Goal: Feedback & Contribution: Contribute content

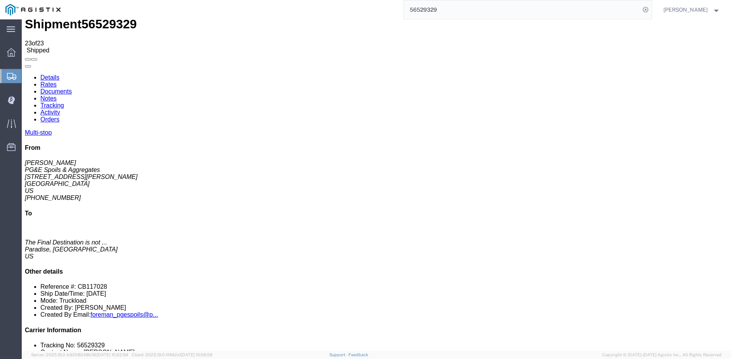
scroll to position [7, 0]
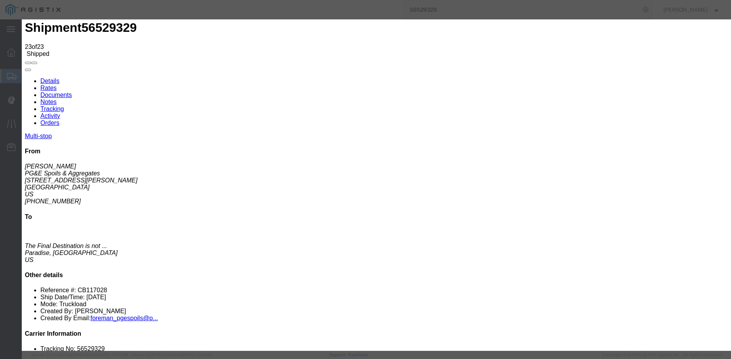
type input "[DATE]"
type input "10:00 AM"
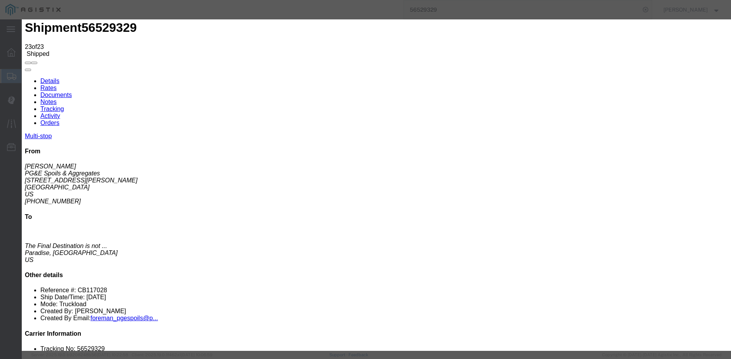
type input "[DATE]"
type input "12:50 PM"
select select "ARVDLVLOC"
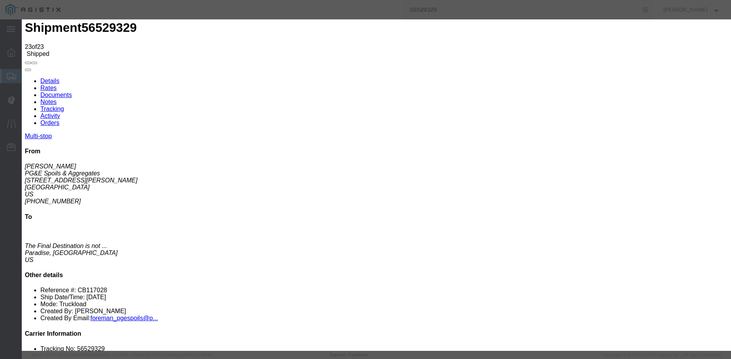
select select "{"pickupDeliveryInfoId": "122347684","pickupOrDelivery": "D","stopNum": "2","lo…"
select select "CA"
type input "Paradise"
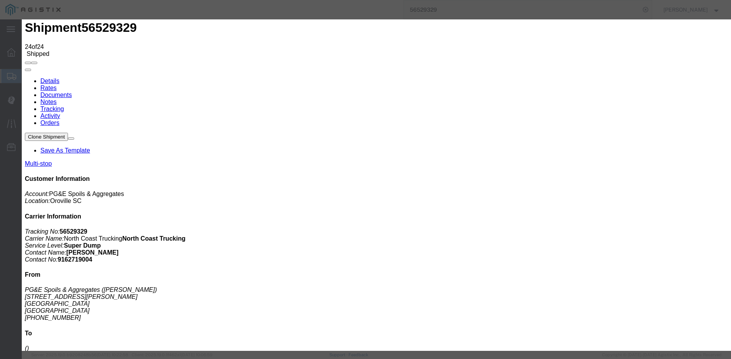
type input "[DATE]"
type input "10:00 AM"
drag, startPoint x: 250, startPoint y: 104, endPoint x: 247, endPoint y: 96, distance: 9.0
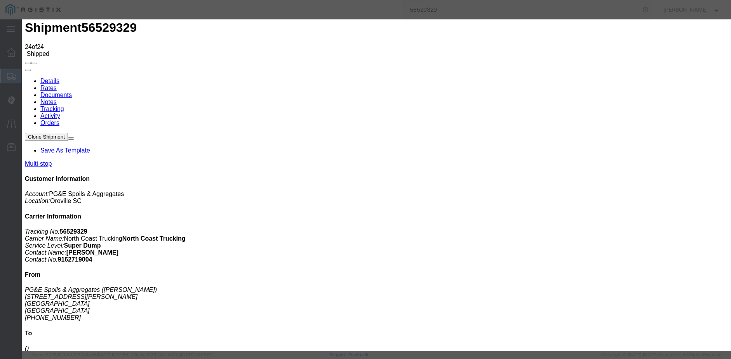
type input "[DATE]"
type input "12:55 PM"
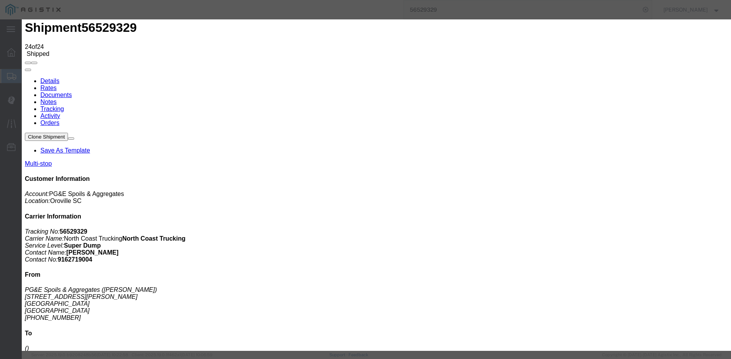
select select "DPTDLVLOC"
select select "{"pickupDeliveryInfoId": "122347684","pickupOrDelivery": "D","stopNum": "2","lo…"
select select "CA"
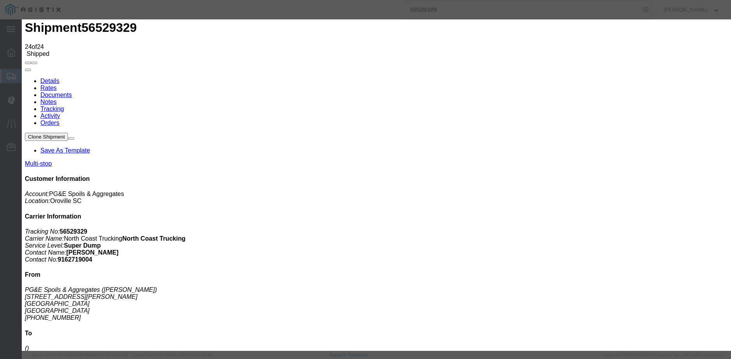
type input "Paradise"
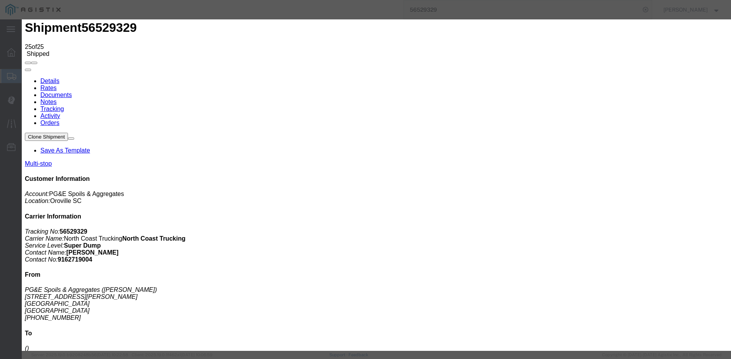
type input "[DATE]"
type input "10:00 AM"
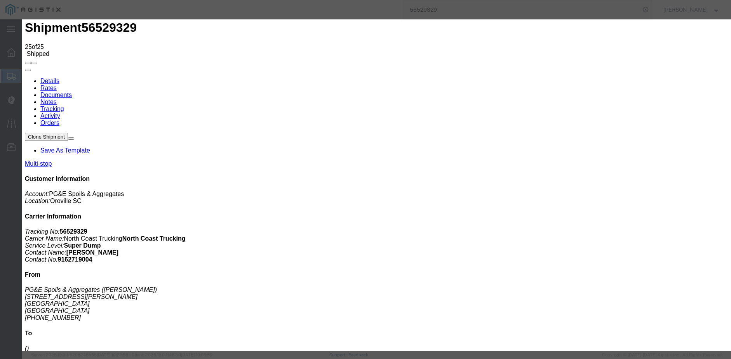
type input "[DATE]"
type input "2:10 PM"
select select "DPTDLVLOC"
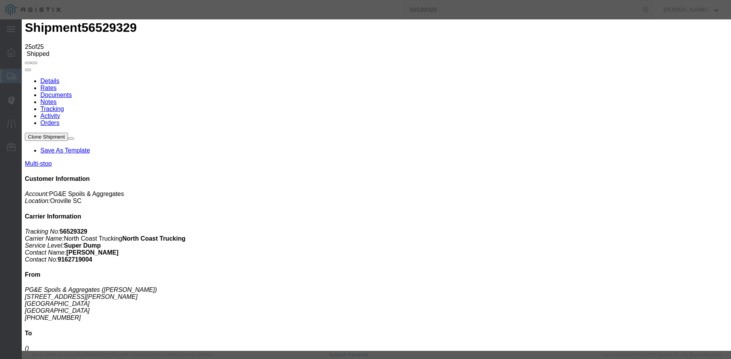
select select "{"pickupDeliveryInfoId": "122347684","pickupOrDelivery": "D","stopNum": "2","lo…"
select select "CA"
type input "Paradise"
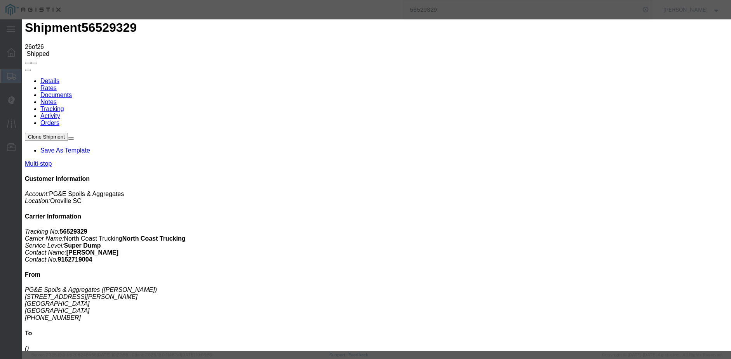
type input "[DATE]"
type input "10:00 AM"
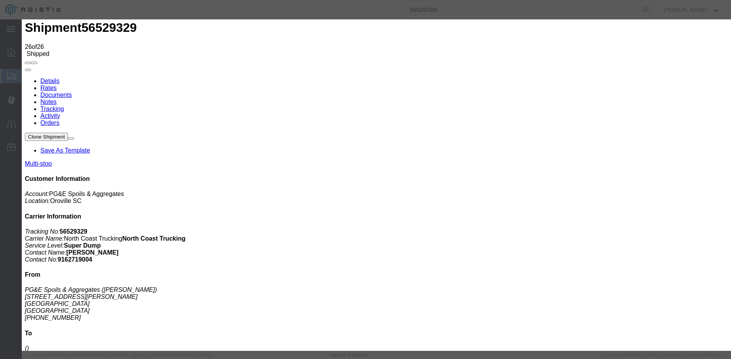
type input "[DATE]"
type input "10:00 AM"
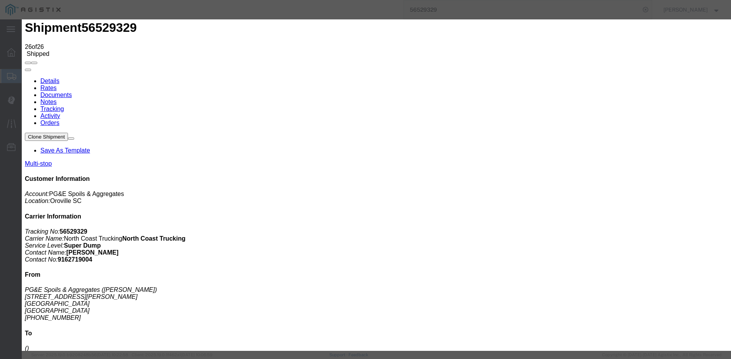
type input "[DATE]"
type input "4:35 PM"
select select "DPTDLVLOC"
select select "{"pickupDeliveryInfoId": "122383099","pickupOrDelivery": "D","stopNum": "13","l…"
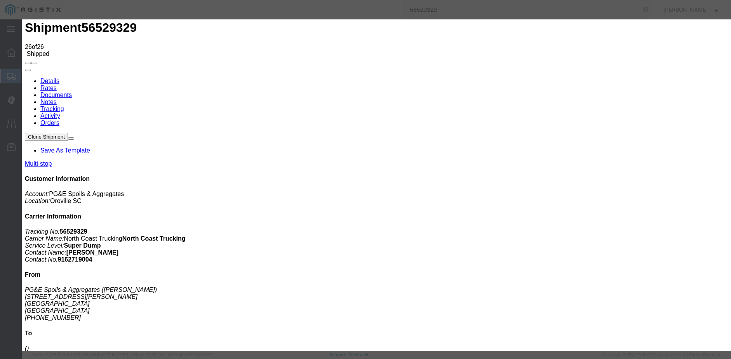
select select "CA"
type input "Rocklin"
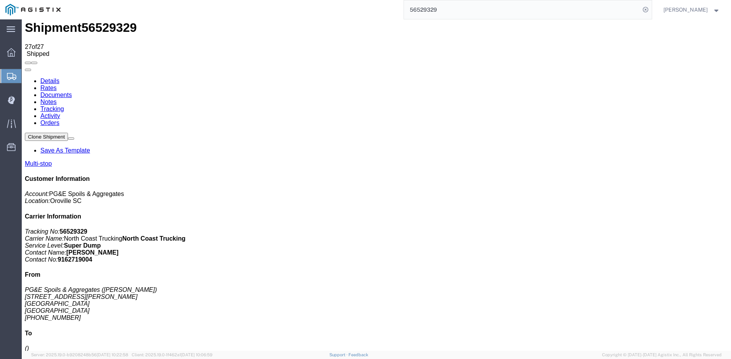
click at [471, 4] on input "56529329" at bounding box center [522, 9] width 236 height 19
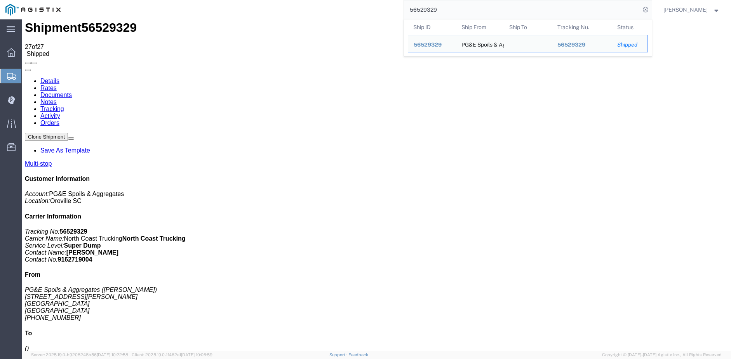
drag, startPoint x: 462, startPoint y: 9, endPoint x: 390, endPoint y: 3, distance: 72.8
click at [390, 3] on div "56529329 Ship ID Ship From Ship To Tracking Nu. Status Ship ID 56529329 Ship Fr…" at bounding box center [358, 9] width 585 height 19
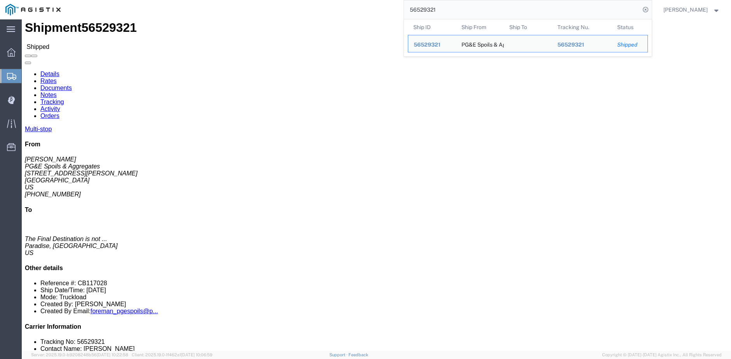
click link "Tracking"
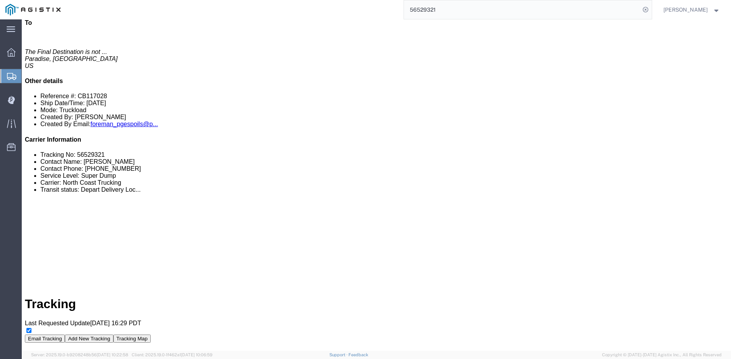
scroll to position [181, 0]
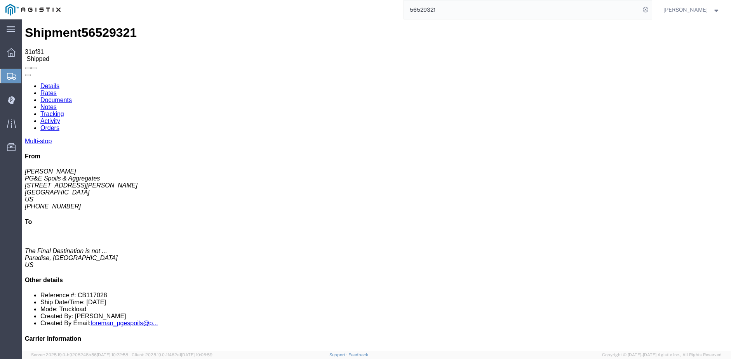
scroll to position [0, 0]
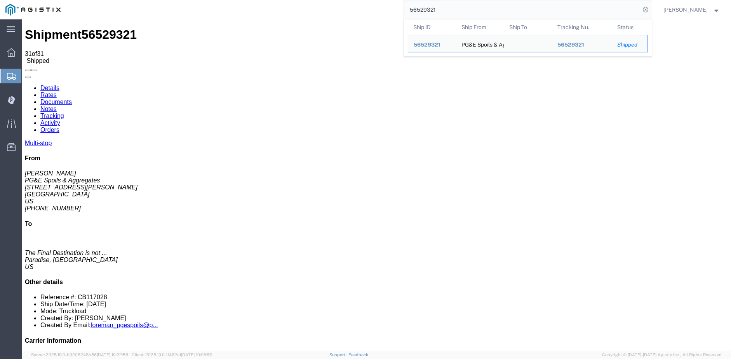
click at [457, 7] on input "56529321" at bounding box center [522, 9] width 236 height 19
drag, startPoint x: 457, startPoint y: 7, endPoint x: 412, endPoint y: 10, distance: 45.5
click at [412, 10] on form "56529321 Ship ID Ship From Ship To Tracking Nu. Status Ship ID 56529321 Ship Fr…" at bounding box center [527, 9] width 248 height 19
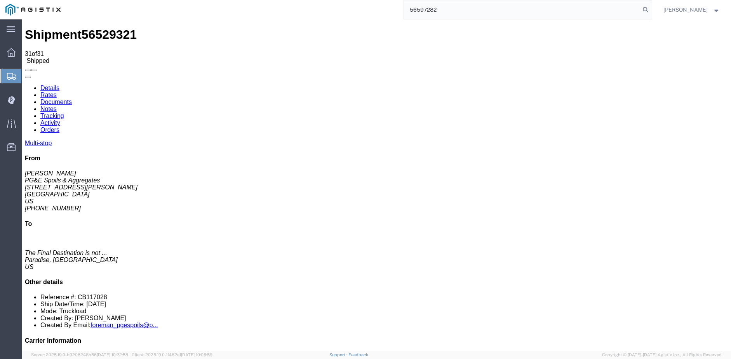
type input "56597282"
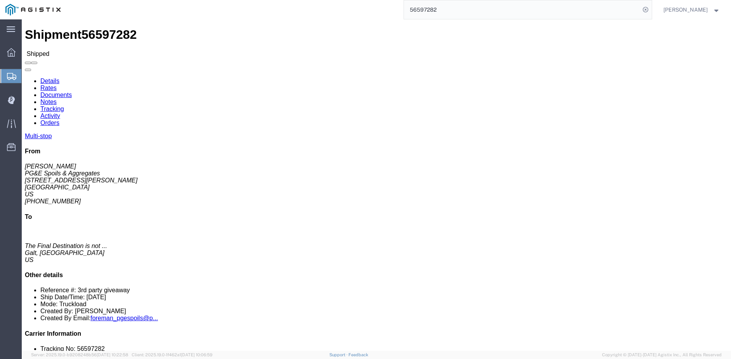
click link "Tracking"
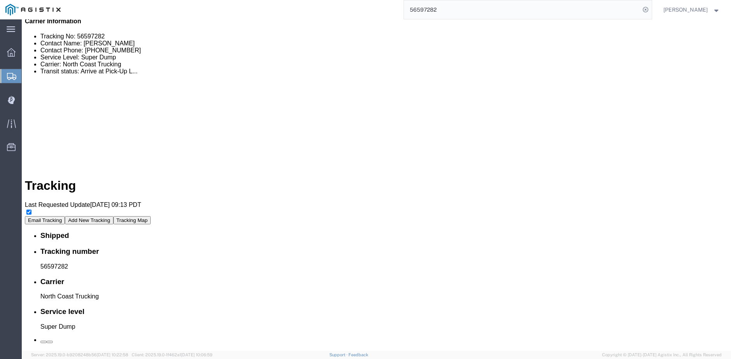
scroll to position [375, 0]
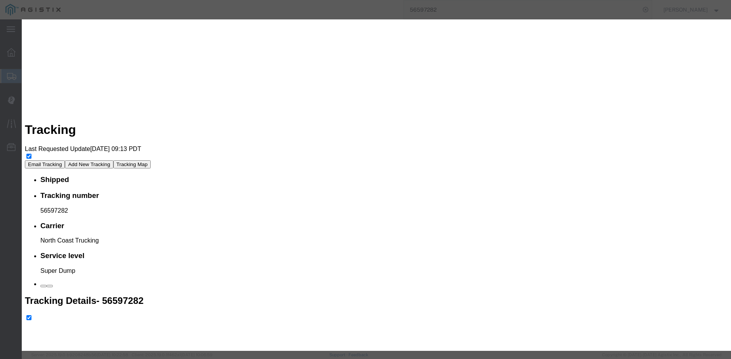
type input "8:20 AM"
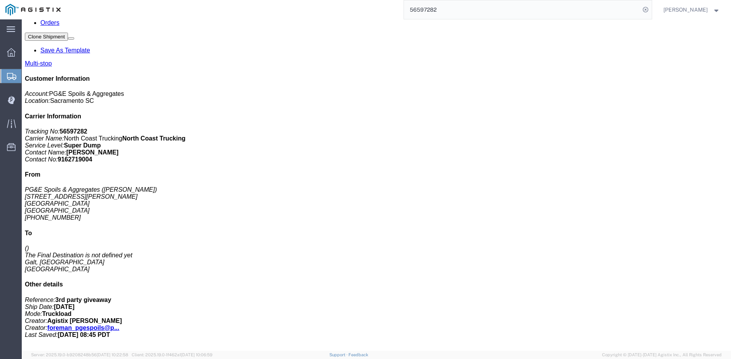
scroll to position [0, 0]
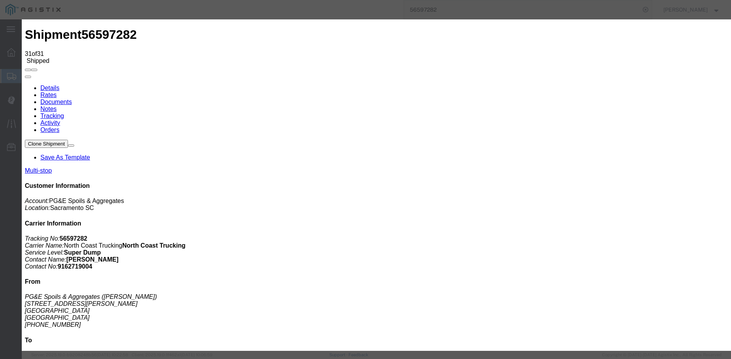
type input "[DATE]"
type input "10:00 AM"
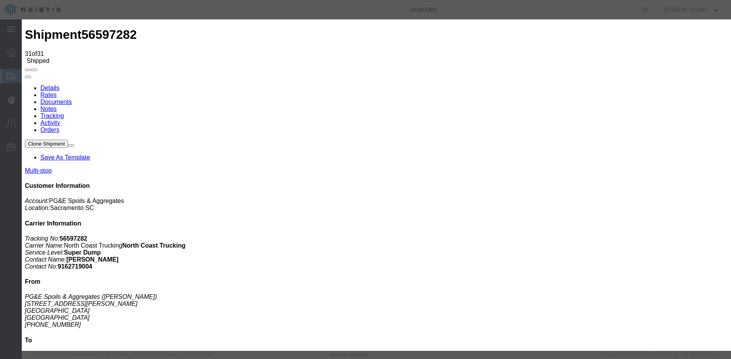
type input "[DATE]"
type input "12:40 PM"
select select "BREAKSTART"
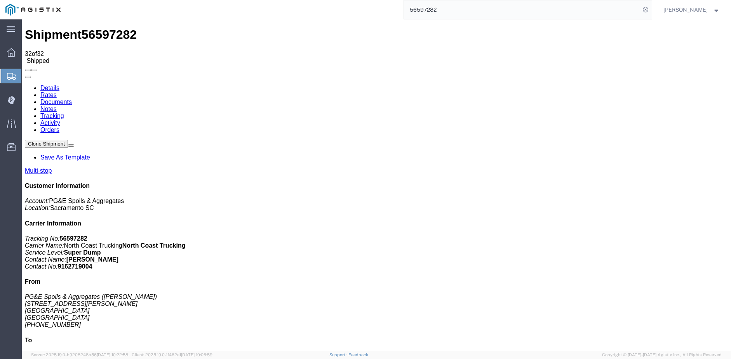
scroll to position [349, 0]
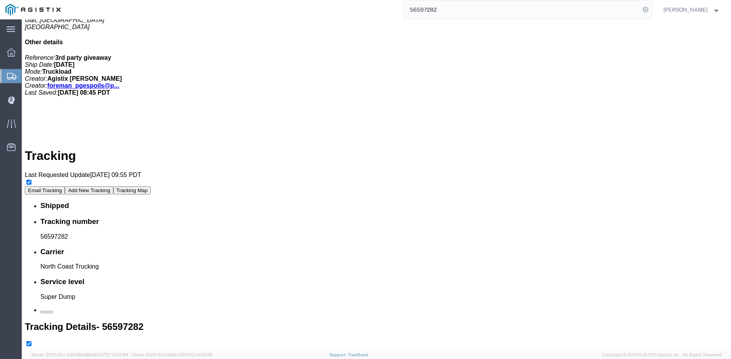
click at [452, 7] on input "56597282" at bounding box center [522, 9] width 236 height 19
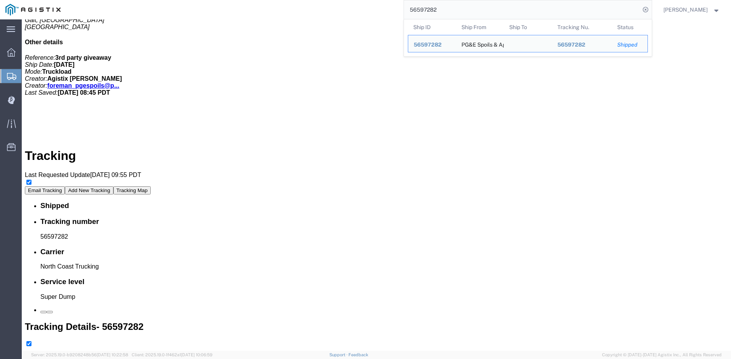
drag, startPoint x: 452, startPoint y: 7, endPoint x: 407, endPoint y: 17, distance: 46.1
click at [407, 17] on div "56597282 Ship ID Ship From Ship To Tracking Nu. Status Ship ID 56597282 Ship Fr…" at bounding box center [358, 9] width 585 height 19
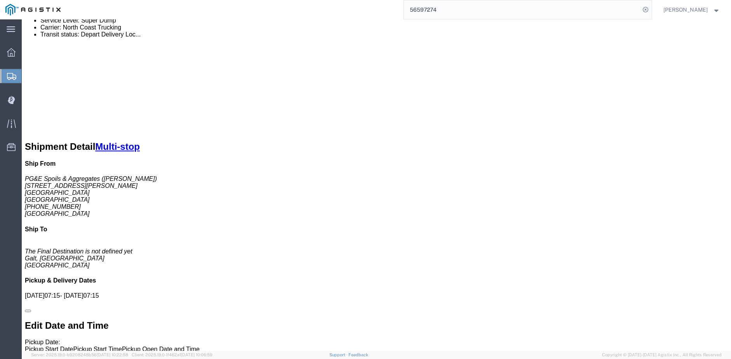
click link "Tracking"
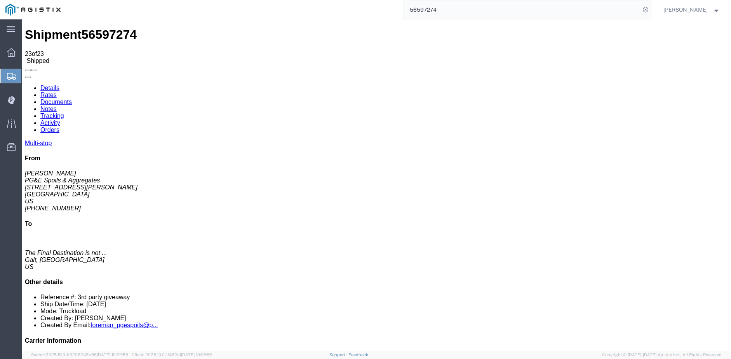
click at [449, 13] on input "56597274" at bounding box center [522, 9] width 236 height 19
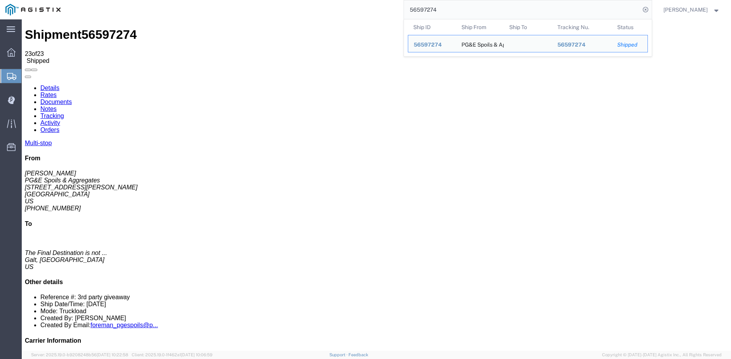
click at [452, 8] on input "56597274" at bounding box center [522, 9] width 236 height 19
drag, startPoint x: 452, startPoint y: 8, endPoint x: 405, endPoint y: 7, distance: 47.0
click at [405, 7] on div "56597274 Ship ID Ship From Ship To Tracking Nu. Status Ship ID 56597274 Ship Fr…" at bounding box center [358, 9] width 585 height 19
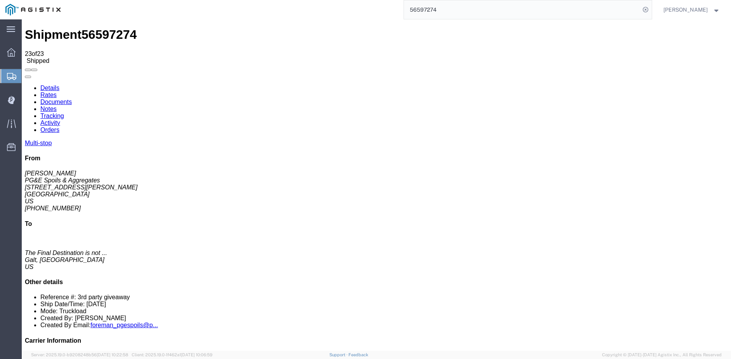
click at [448, 9] on input "56597274" at bounding box center [522, 9] width 236 height 19
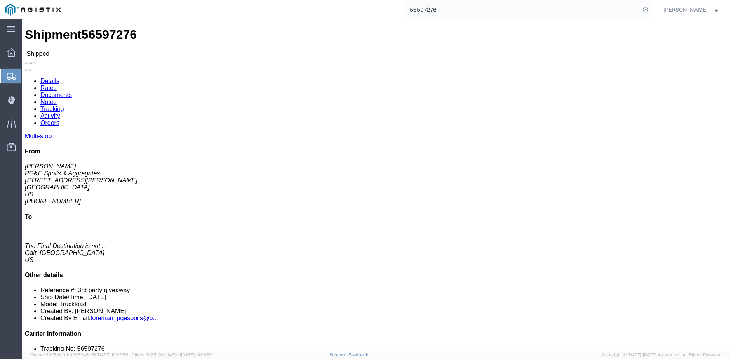
click link "Tracking"
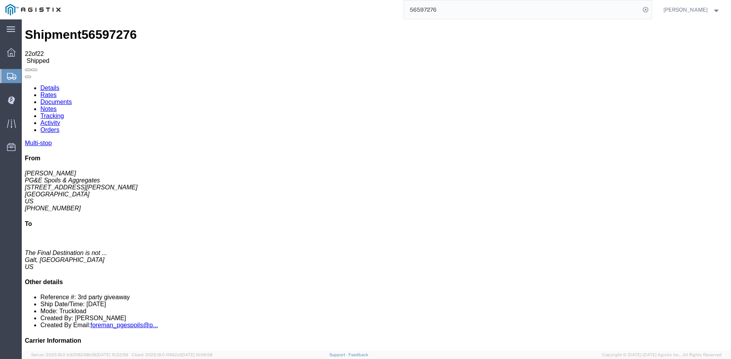
click at [465, 2] on input "56597276" at bounding box center [522, 9] width 236 height 19
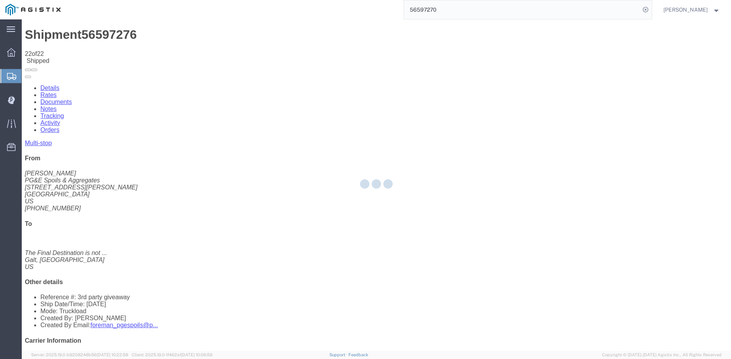
click at [461, 10] on input "56597270" at bounding box center [522, 9] width 236 height 19
click at [461, 10] on input "5659727" at bounding box center [522, 9] width 236 height 19
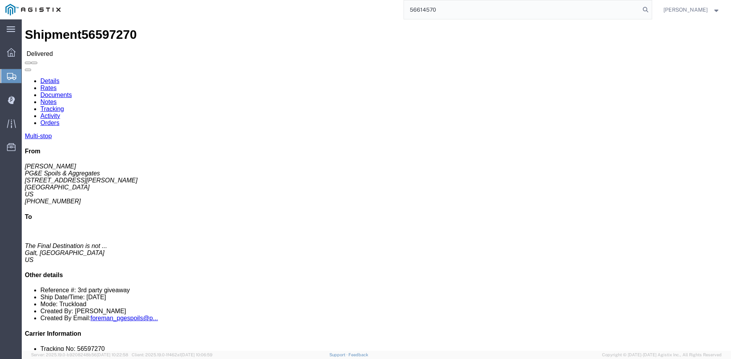
type input "56614570"
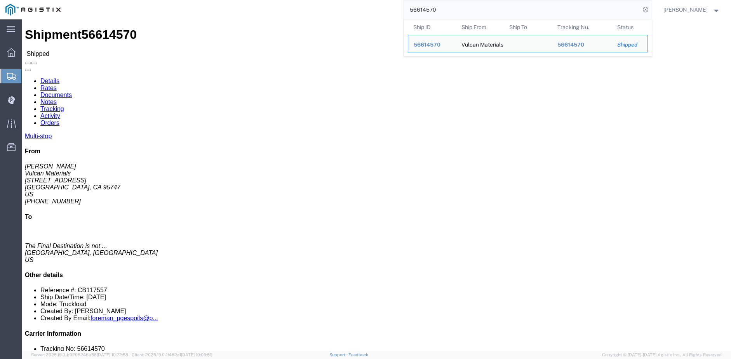
click link "Tracking"
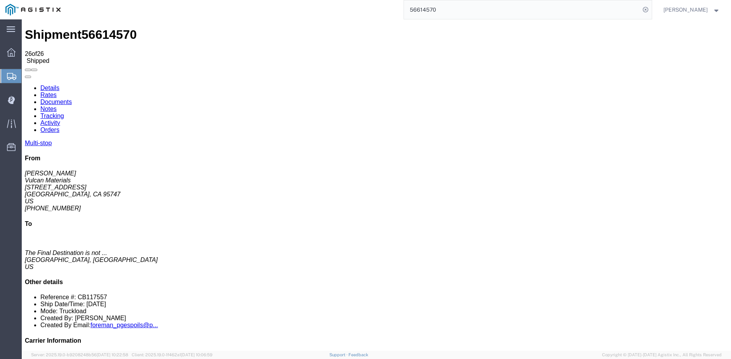
drag, startPoint x: 538, startPoint y: 75, endPoint x: 538, endPoint y: 68, distance: 6.6
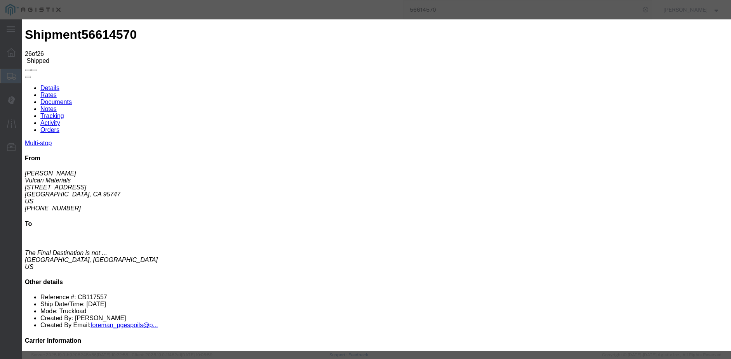
type input "[DATE]"
type input "11:00 AM"
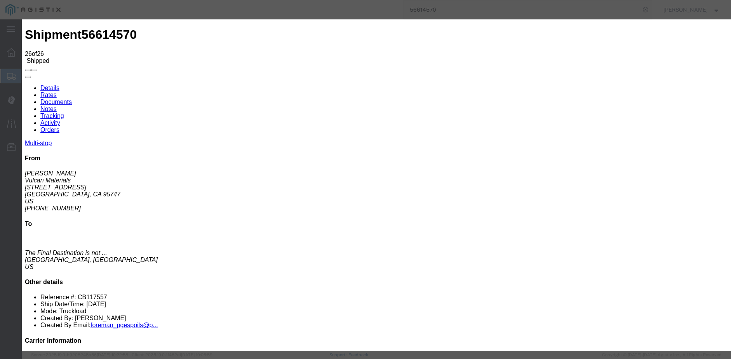
type input "[DATE]"
type input "7:00 AM"
select select "ARVPULOC"
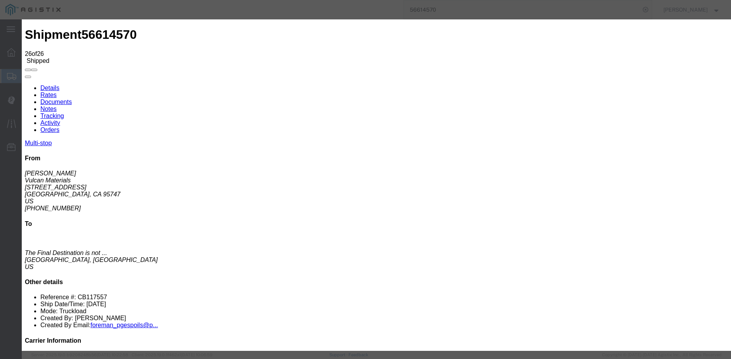
select select "{"pickupDeliveryInfoId": "122520963","pickupOrDelivery": "P","stopNum": "1","lo…"
select select "CA"
type input "[GEOGRAPHIC_DATA]"
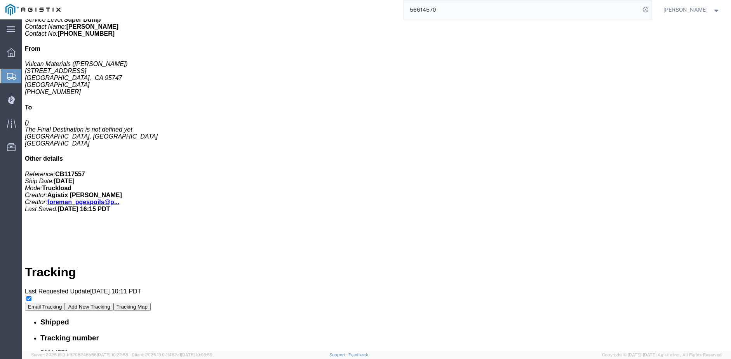
scroll to position [296, 0]
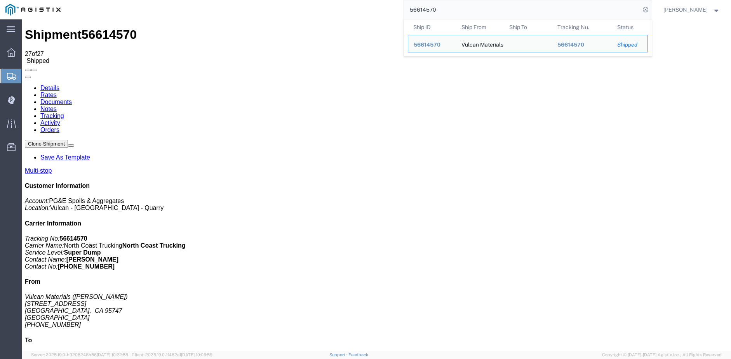
click at [446, 11] on input "56614570" at bounding box center [522, 9] width 236 height 19
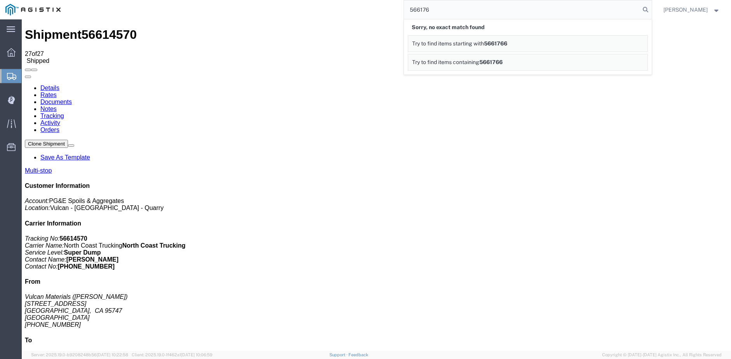
click at [444, 6] on input "566176" at bounding box center [522, 9] width 236 height 19
type input "56617666"
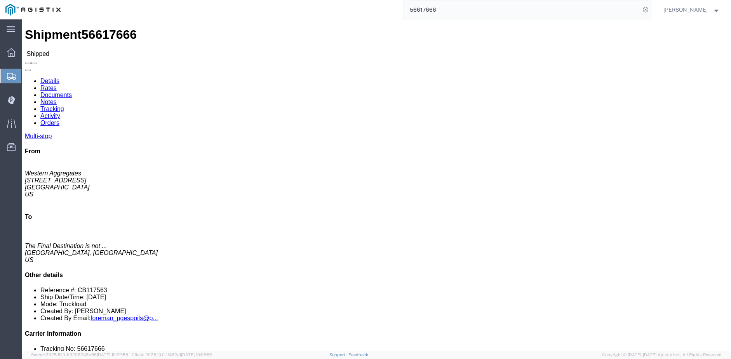
drag, startPoint x: 447, startPoint y: 107, endPoint x: 215, endPoint y: 50, distance: 238.7
click div
click link "Tracking"
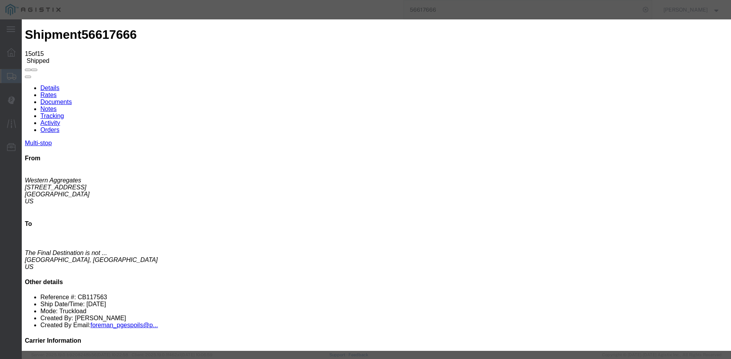
type input "[DATE]"
type input "11:00 AM"
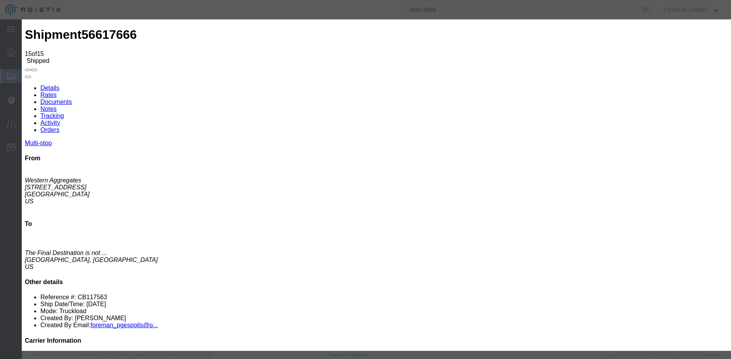
type input "[DATE]"
type input "6:00 AM"
select select "ARVPULOC"
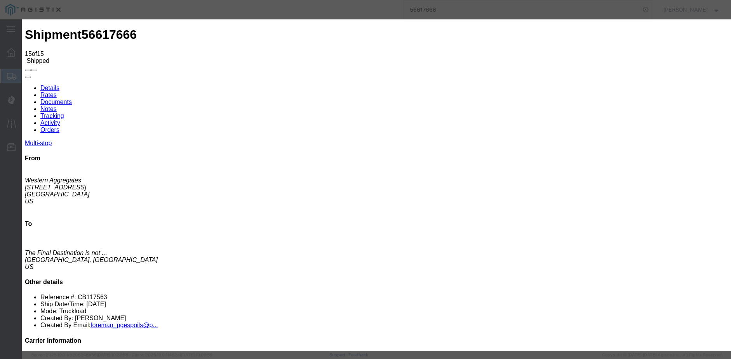
select select "{"pickupDeliveryInfoId": "122527278","pickupOrDelivery": "P","stopNum": "1","lo…"
select select "CA"
type input "[GEOGRAPHIC_DATA]"
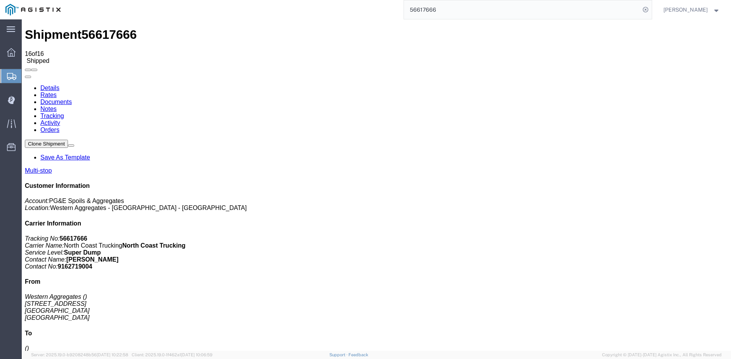
drag, startPoint x: 548, startPoint y: 92, endPoint x: 526, endPoint y: 73, distance: 29.1
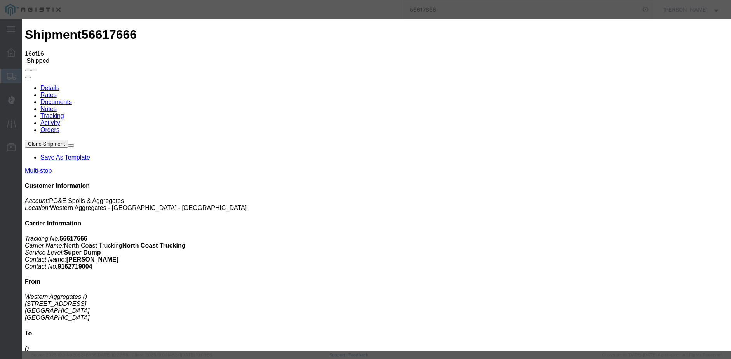
type input "[DATE]"
type input "11:00 AM"
drag, startPoint x: 253, startPoint y: 101, endPoint x: 247, endPoint y: 106, distance: 8.0
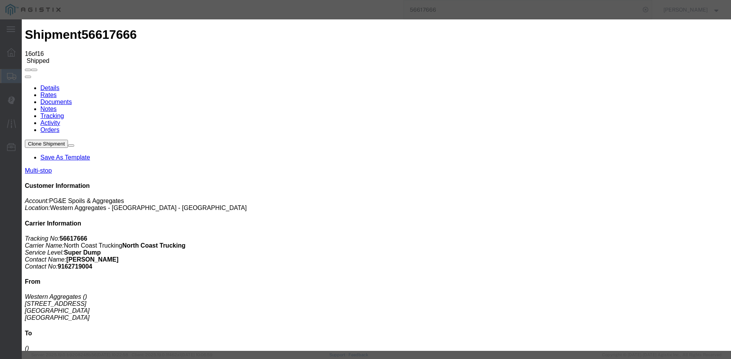
type input "[DATE]"
type input "6:15 AM"
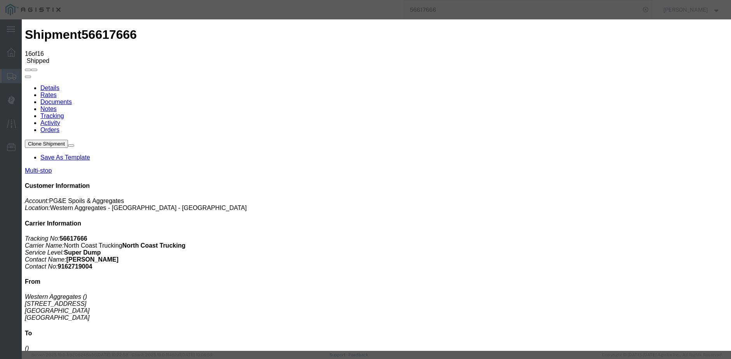
select select "PICKATMP"
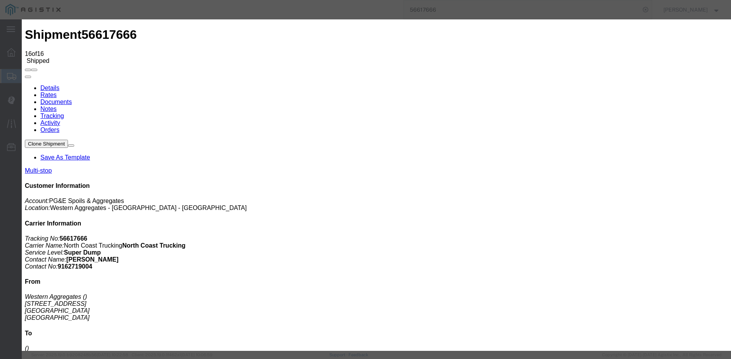
select select "{"pickupDeliveryInfoId": "122527278","pickupOrDelivery": "P","stopNum": "1","lo…"
select select "CA"
type input "[GEOGRAPHIC_DATA]"
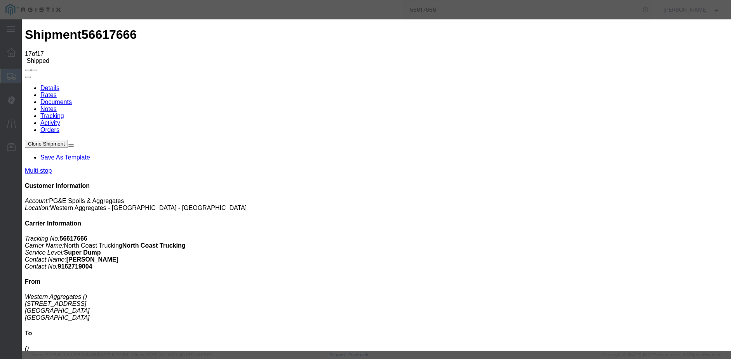
type input "[DATE]"
type input "11:00 AM"
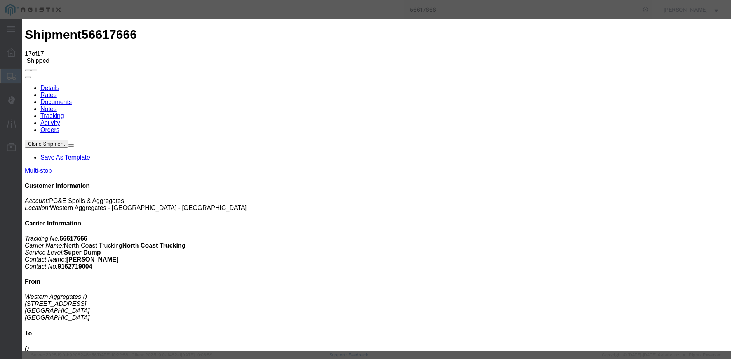
type input "[DATE]"
type input "6:40 AM"
select select "ARVDLVLOC"
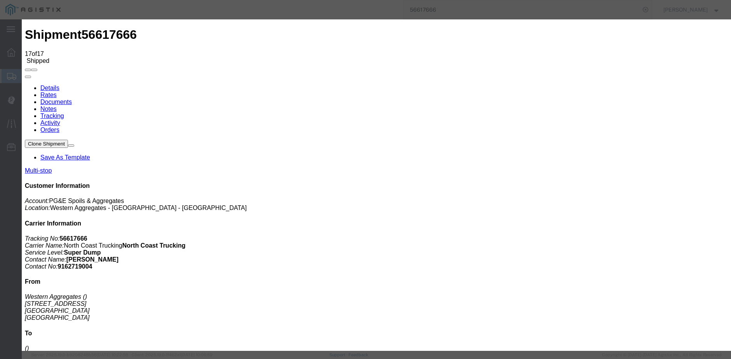
select select "{"pickupDeliveryInfoId": "122527279","pickupOrDelivery": "D","stopNum": "2","lo…"
select select "CA"
type input "[GEOGRAPHIC_DATA]"
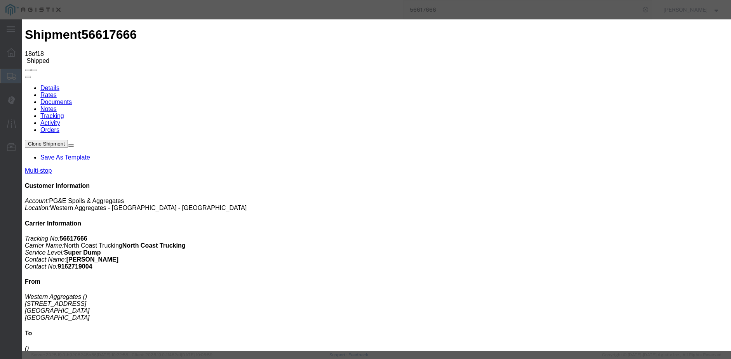
type input "[DATE]"
type input "11:00 AM"
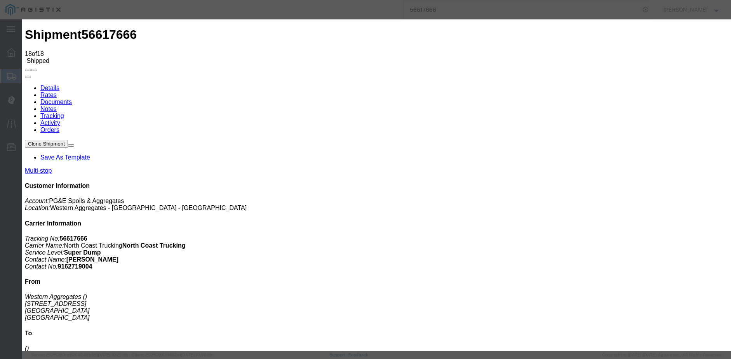
type input "[DATE]"
type input "6:50 AM"
select select "DPTDLVLOC"
drag, startPoint x: 490, startPoint y: 96, endPoint x: 491, endPoint y: 101, distance: 4.8
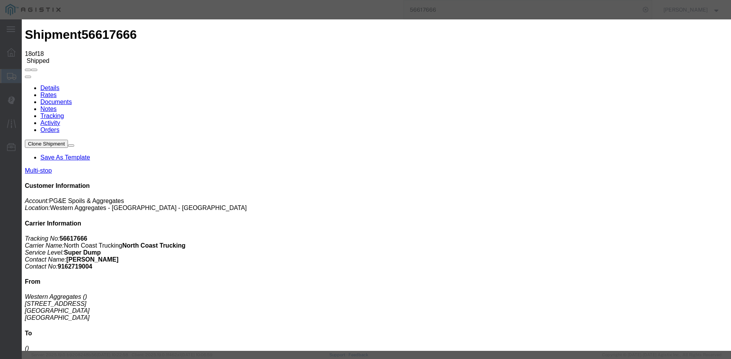
select select "{"pickupDeliveryInfoId": "122527279","pickupOrDelivery": "D","stopNum": "2","lo…"
select select "CA"
type input "[GEOGRAPHIC_DATA]"
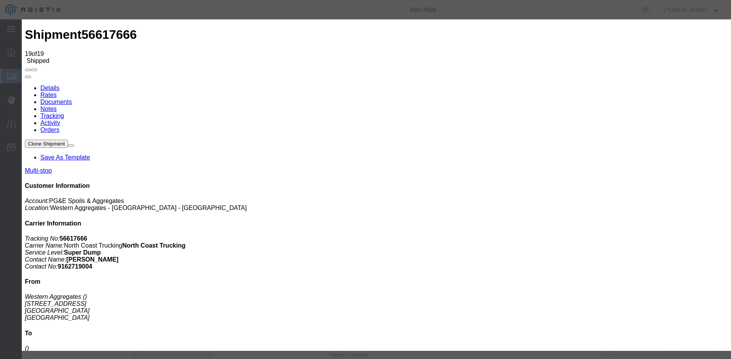
type input "[DATE]"
type input "11:00 AM"
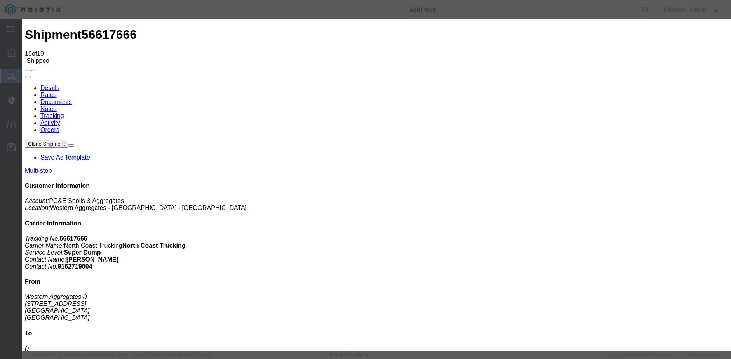
type input "[DATE]"
type input "7:35 AM"
select select "ARVPULOC"
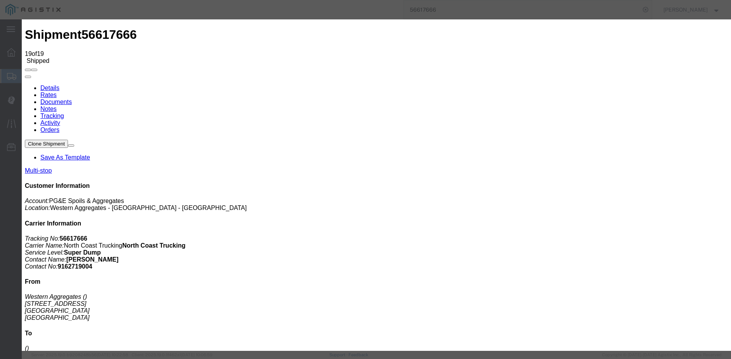
select select "{"pickupDeliveryInfoId": "122527278","pickupOrDelivery": "P","stopNum": "1","lo…"
select select "CA"
type input "[GEOGRAPHIC_DATA]"
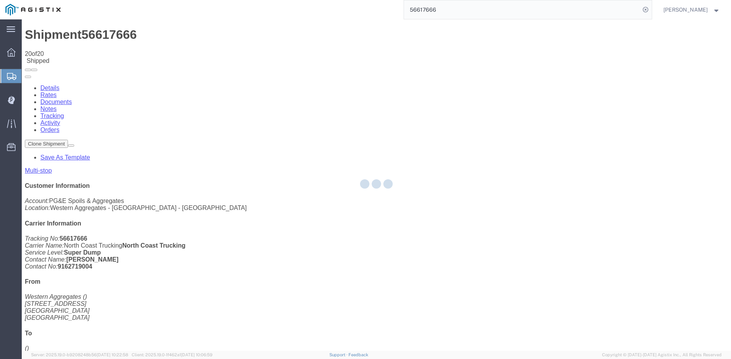
click at [534, 73] on div at bounding box center [376, 185] width 709 height 332
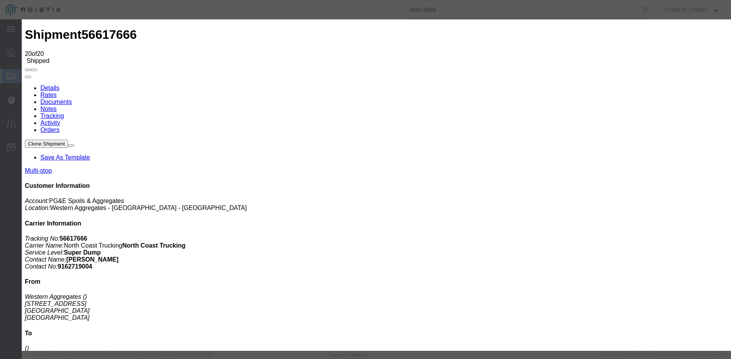
type input "[DATE]"
type input "11:00 AM"
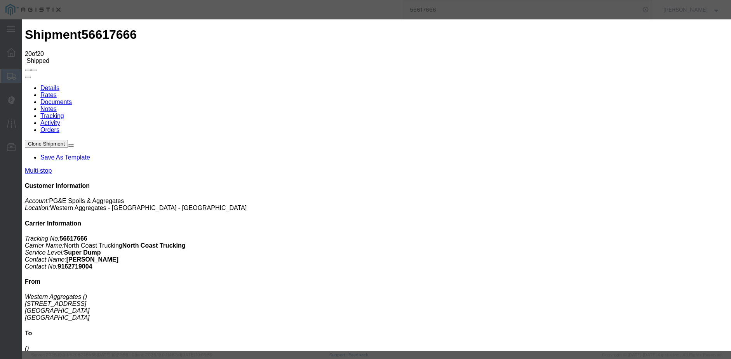
type input "[DATE]"
type input "8:10 AM"
select select "DPTPULOC"
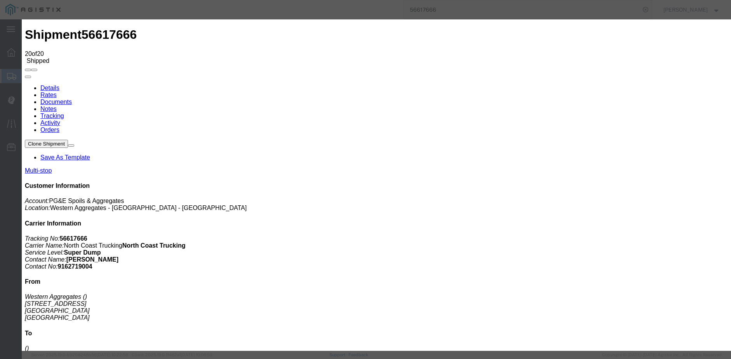
select select "{"pickupDeliveryInfoId": "122527278","pickupOrDelivery": "P","stopNum": "1","lo…"
select select "CA"
type input "[GEOGRAPHIC_DATA]"
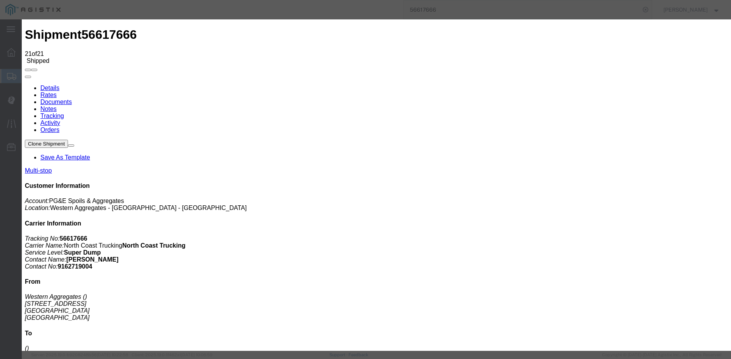
type input "[DATE]"
type input "11:00 AM"
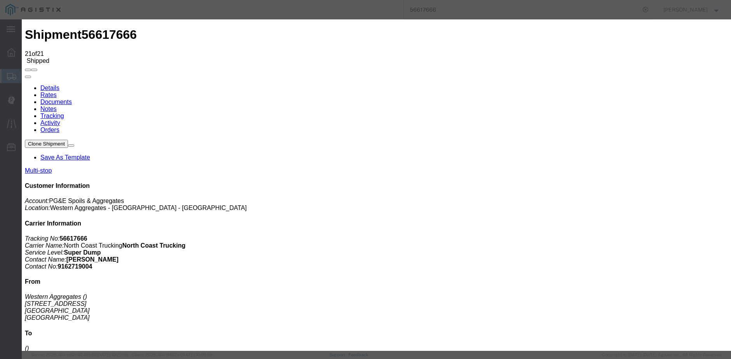
type input "[DATE]"
type input "8:40 AM"
select select "ARVDLVLOC"
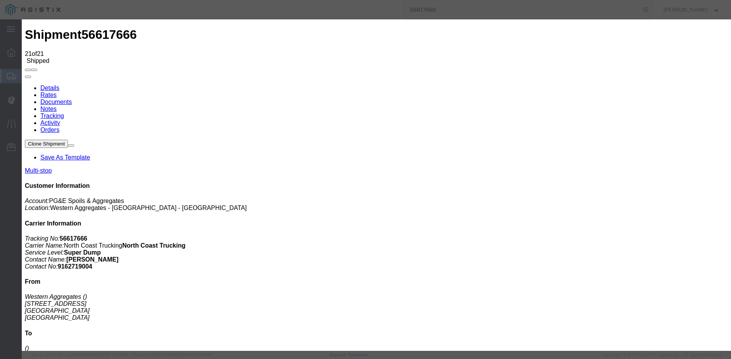
select select "{"pickupDeliveryInfoId": "122527279","pickupOrDelivery": "D","stopNum": "2","lo…"
select select "CA"
type input "[GEOGRAPHIC_DATA]"
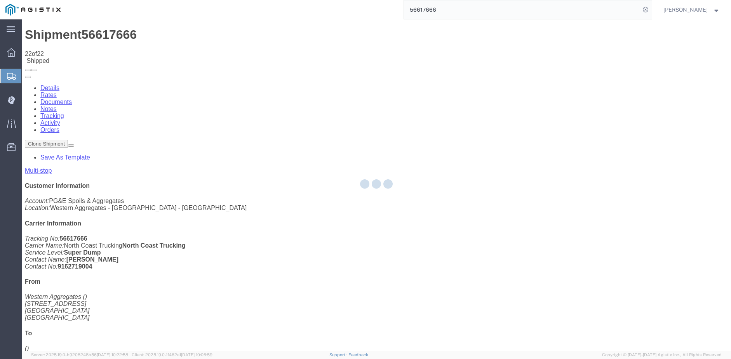
click at [517, 74] on div at bounding box center [376, 185] width 709 height 332
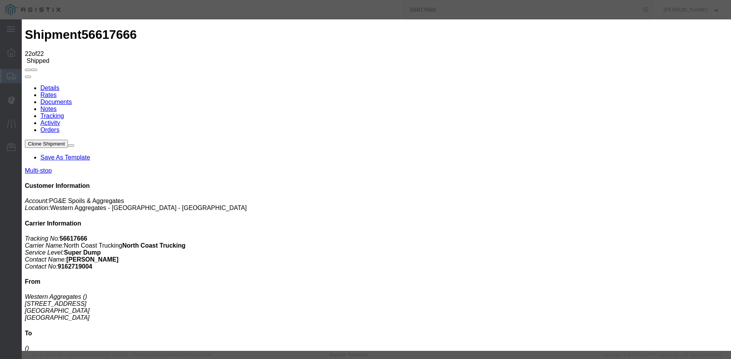
type input "[DATE]"
type input "11:00 AM"
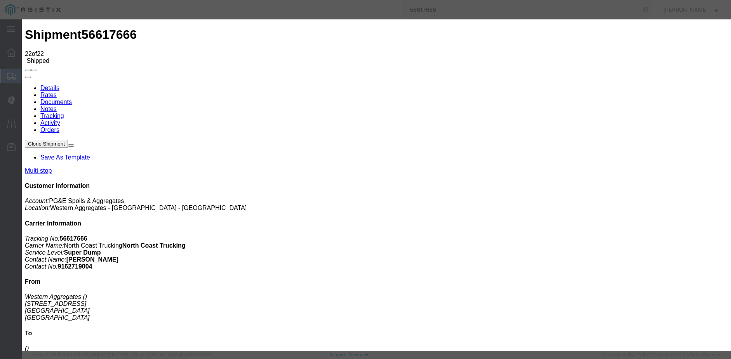
type input "[DATE]"
drag, startPoint x: 327, startPoint y: 97, endPoint x: 332, endPoint y: 88, distance: 10.4
type input "8:45 AM"
select select "DPTDLVLOC"
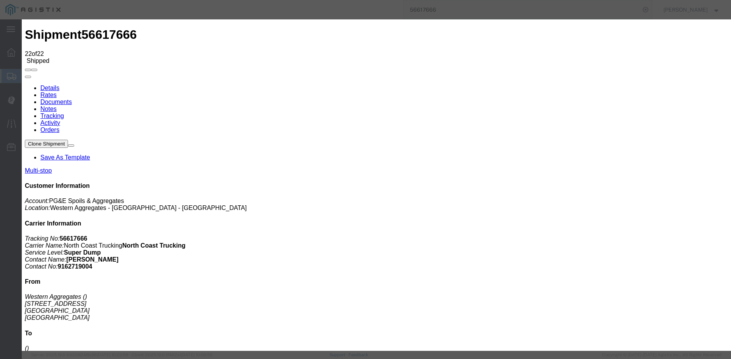
select select "{"pickupDeliveryInfoId": "122527279","pickupOrDelivery": "D","stopNum": "2","lo…"
select select "CA"
type input "[GEOGRAPHIC_DATA]"
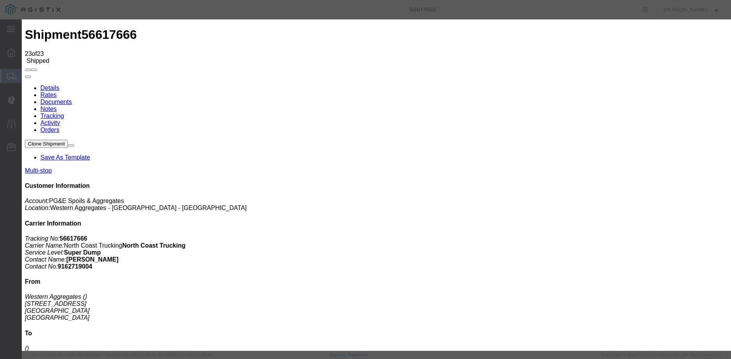
type input "[DATE]"
type input "11:00 AM"
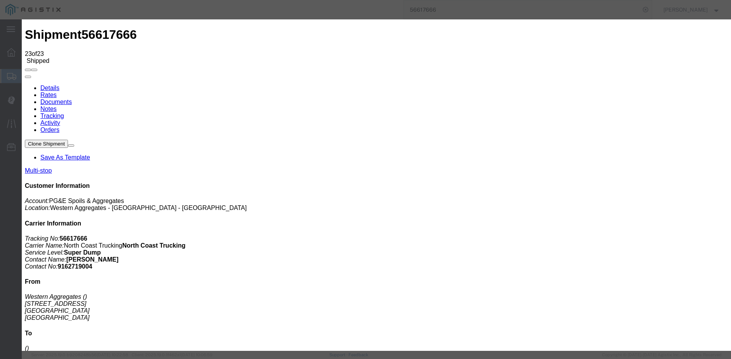
type input "[DATE]"
type input "9:15 AM"
select select "ARVPULOC"
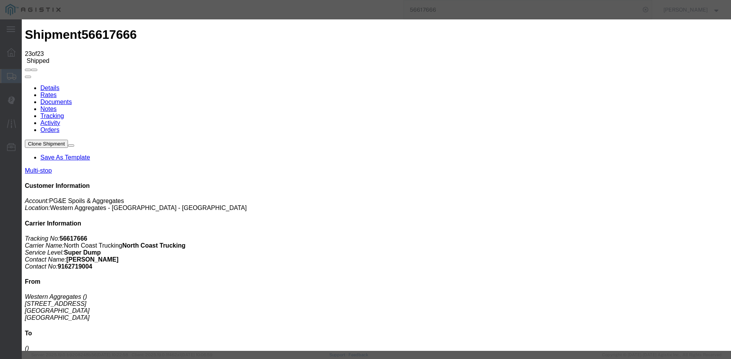
select select "{"pickupDeliveryInfoId": "122586153","pickupOrDelivery": "P","stopNum": "3","lo…"
select select "CA"
type input "[GEOGRAPHIC_DATA]"
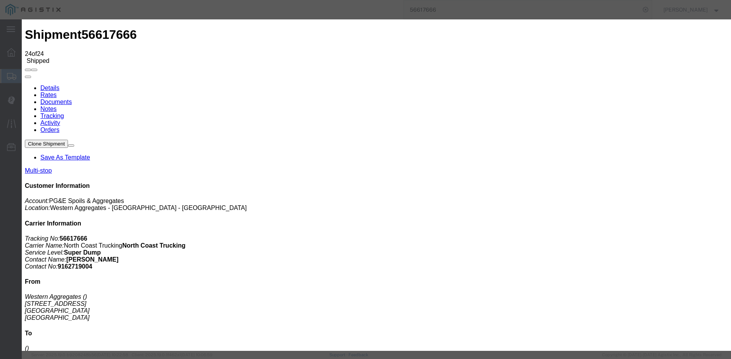
type input "[DATE]"
type input "3:09 PM"
select select "DPTDLVLOC"
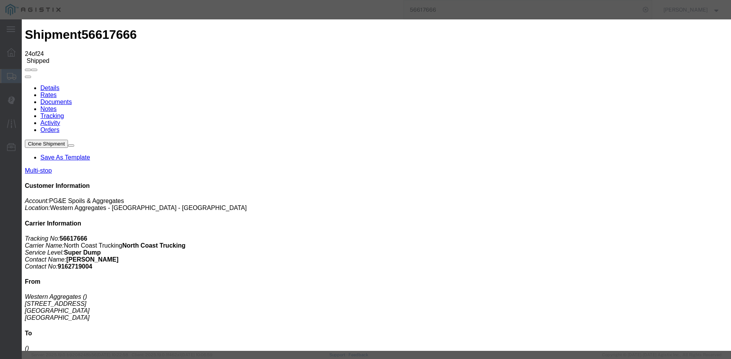
type input "[DATE]"
select select "{"pickupDeliveryInfoId": "122599987","pickupOrDelivery": "P","stopNum": "8","lo…"
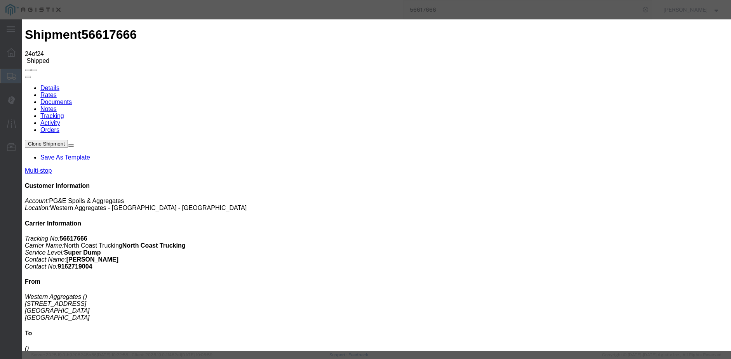
select select "CA"
type input "Rocklin"
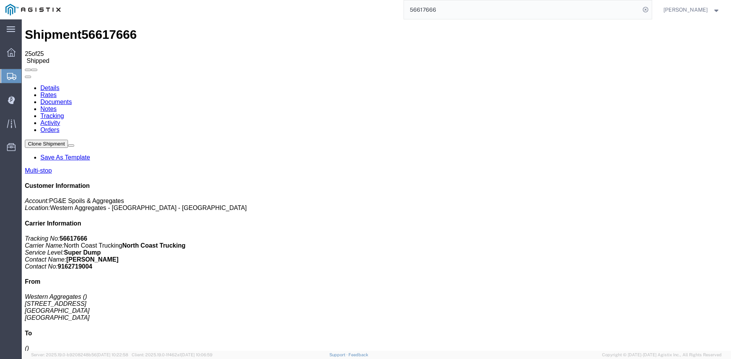
click at [453, 11] on input "56617666" at bounding box center [522, 9] width 236 height 19
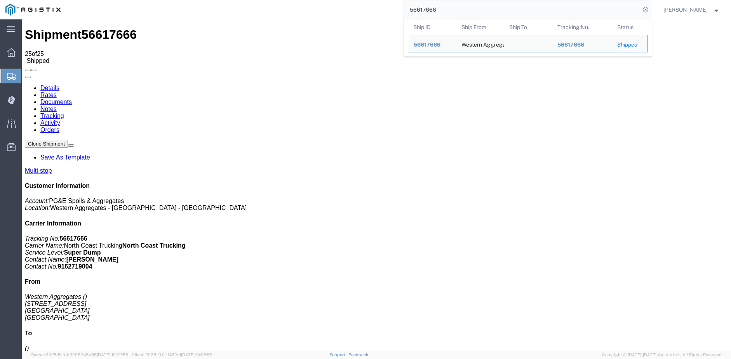
drag, startPoint x: 453, startPoint y: 12, endPoint x: 413, endPoint y: 10, distance: 40.4
click at [413, 10] on input "56617666" at bounding box center [522, 9] width 236 height 19
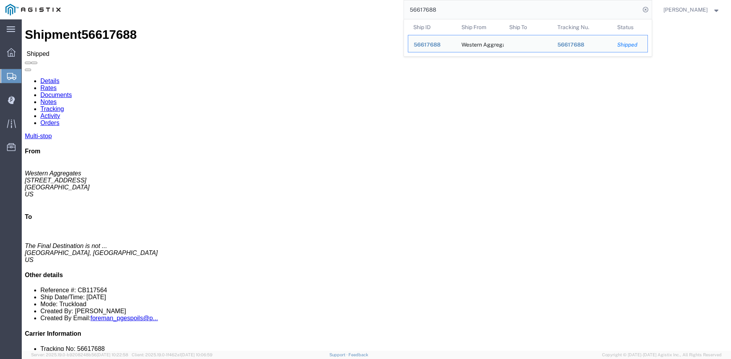
click link "Tracking"
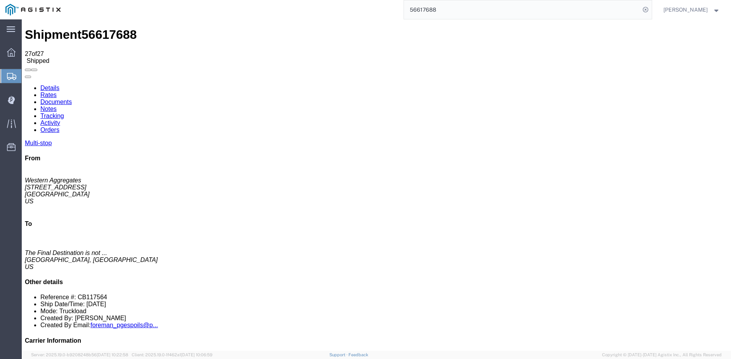
click at [457, 10] on input "56617688" at bounding box center [522, 9] width 236 height 19
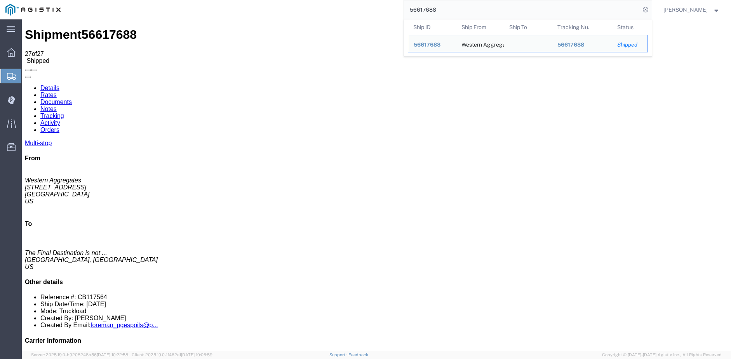
drag, startPoint x: 457, startPoint y: 10, endPoint x: 313, endPoint y: -19, distance: 146.9
click at [313, 0] on html "main_menu Created with Sketch. Collapse Menu Dashboard Shipments Create Shipmen…" at bounding box center [365, 179] width 731 height 359
click at [452, 9] on input "56511038" at bounding box center [522, 9] width 236 height 19
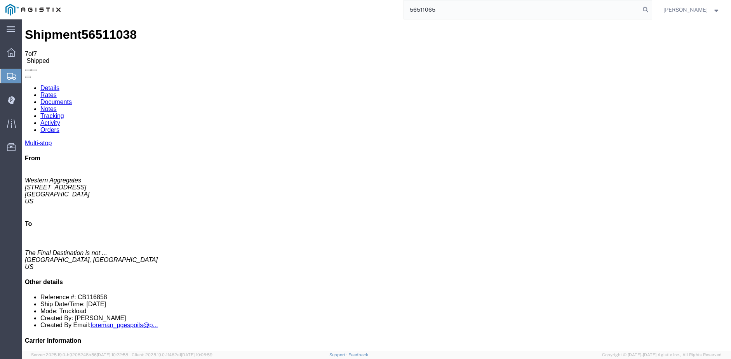
type input "56511065"
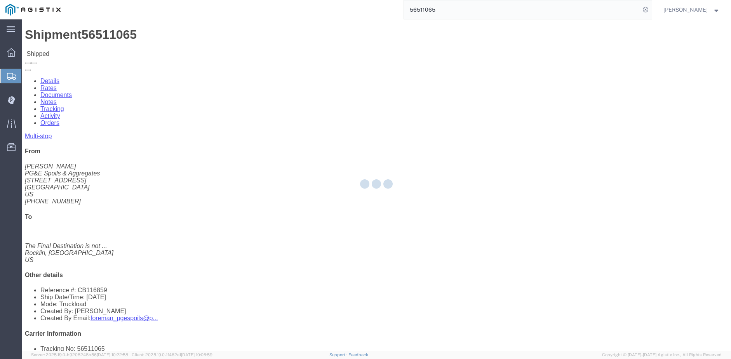
click div
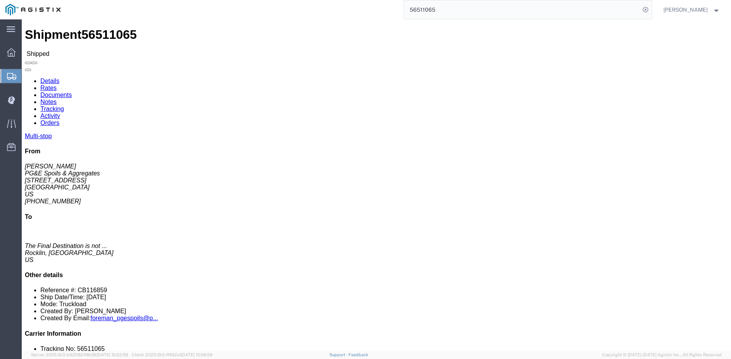
click link "Documents"
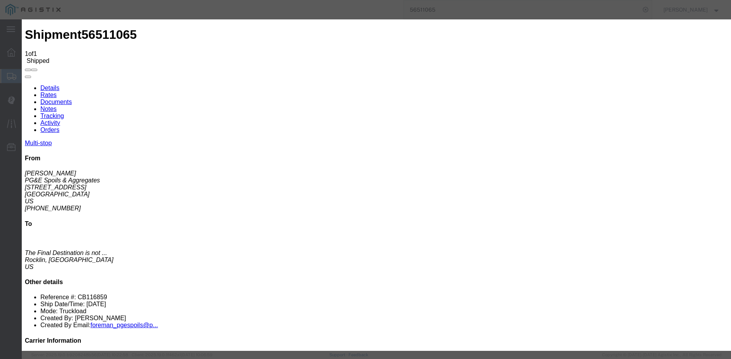
type input "C:\fakepath\[DATE] PGE 126878-56511065 Gene.pdf"
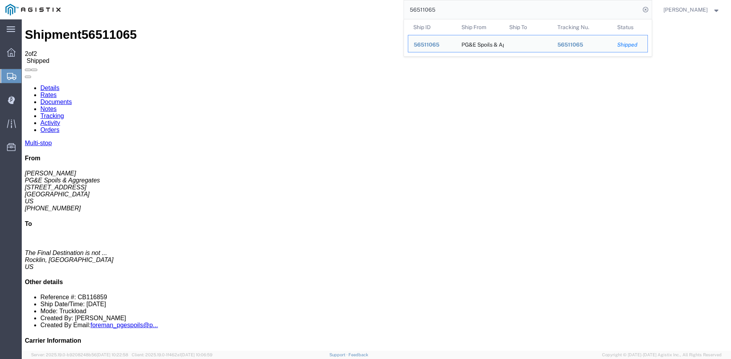
click at [450, 11] on input "56511065" at bounding box center [522, 9] width 236 height 19
drag, startPoint x: 450, startPoint y: 11, endPoint x: 351, endPoint y: 2, distance: 99.8
click at [351, 2] on div "56511065 Ship ID Ship From Ship To Tracking Nu. Status Ship ID 56511065 Ship Fr…" at bounding box center [358, 9] width 585 height 19
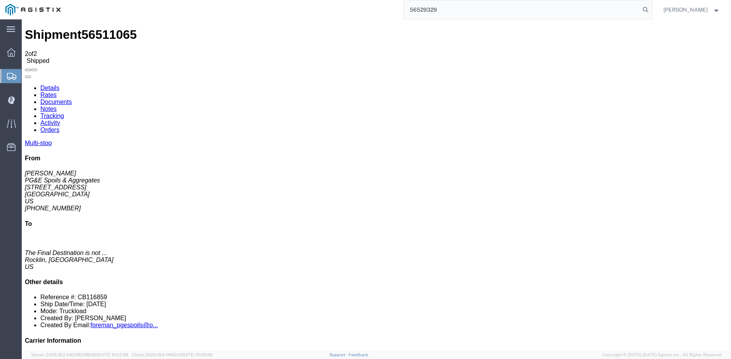
type input "56529329"
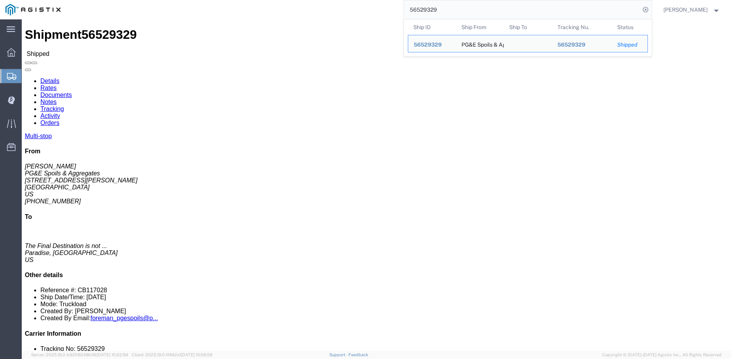
click link "Documents"
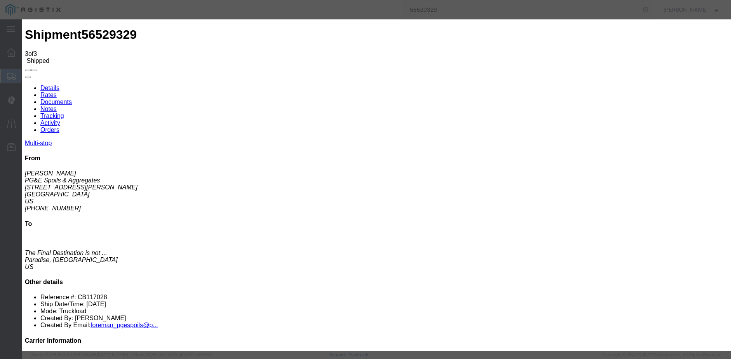
type input "C:\fakepath\[DATE] PGE 126879-56529329 Gene.pdf"
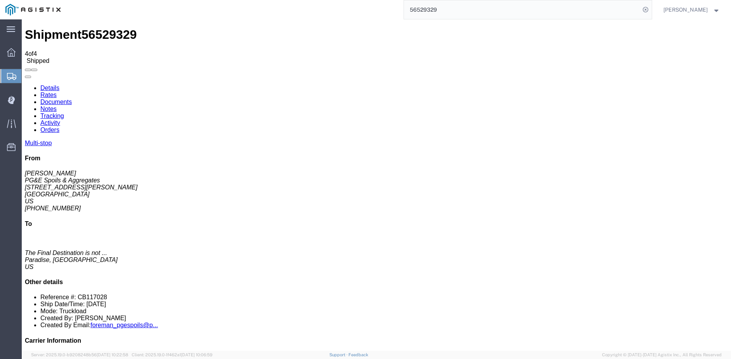
click at [450, 8] on input "56529329" at bounding box center [522, 9] width 236 height 19
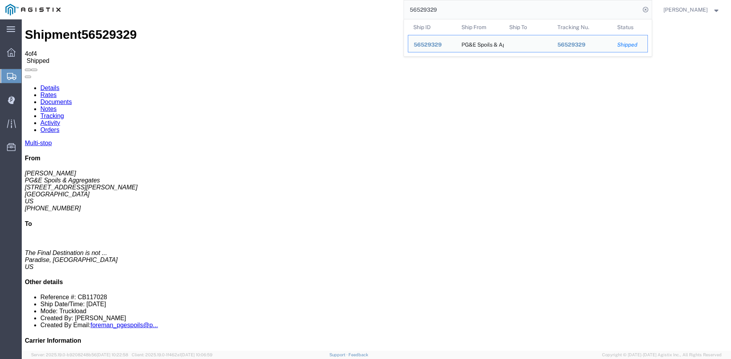
drag, startPoint x: 450, startPoint y: 8, endPoint x: 417, endPoint y: 10, distance: 33.1
click at [417, 10] on input "56529329" at bounding box center [522, 9] width 236 height 19
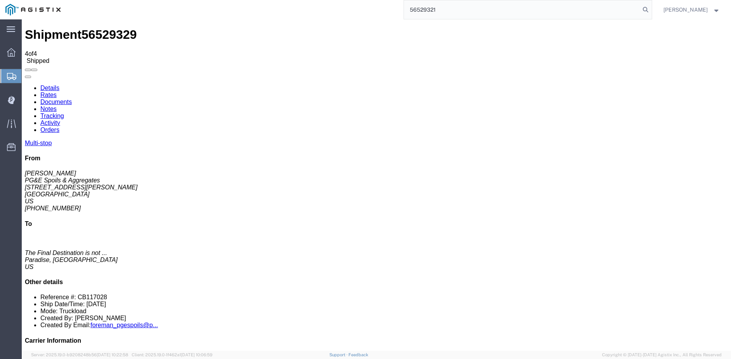
type input "56529321"
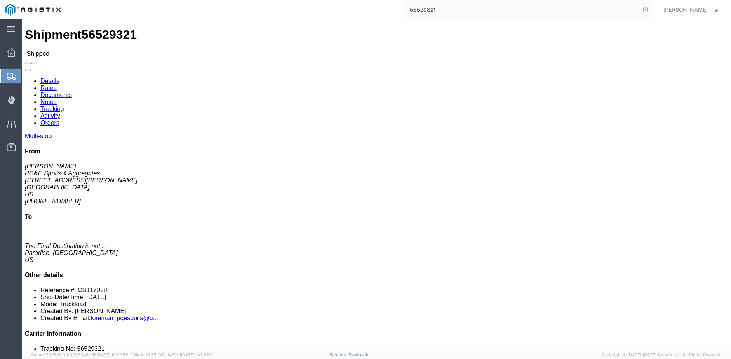
click link "Documents"
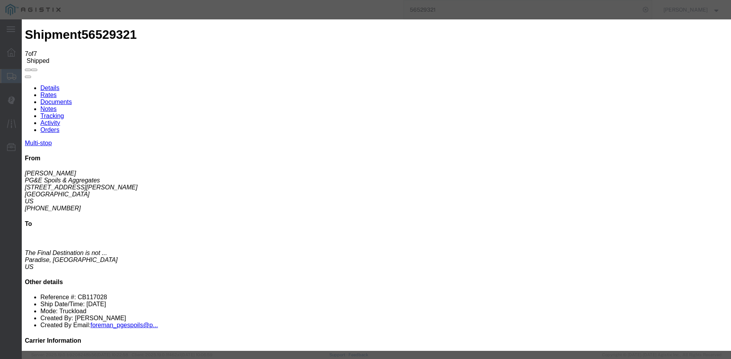
type input "C:\fakepath\[DATE] PGE 125058-56529321 [PERSON_NAME].pdf"
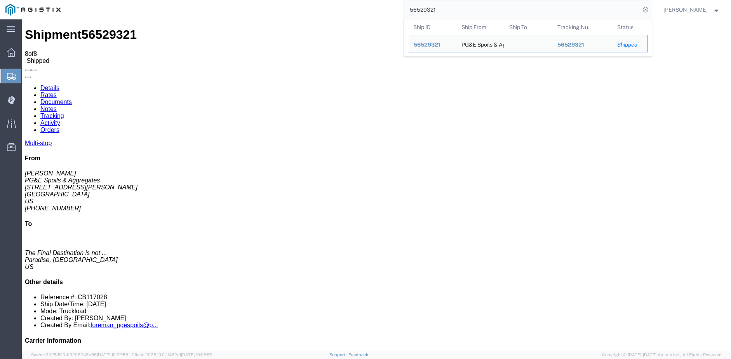
click at [446, 9] on input "56529321" at bounding box center [522, 9] width 236 height 19
drag, startPoint x: 446, startPoint y: 9, endPoint x: 405, endPoint y: 9, distance: 41.2
click at [405, 9] on div "56529321 Ship ID Ship From Ship To Tracking Nu. Status Ship ID 56529321 Ship Fr…" at bounding box center [358, 9] width 585 height 19
click at [450, 7] on input "56529321" at bounding box center [522, 9] width 236 height 19
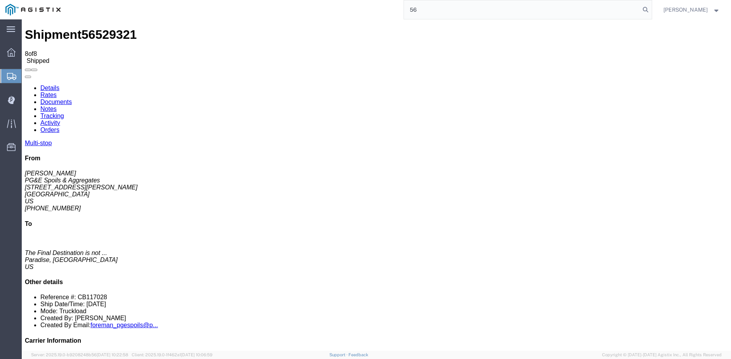
type input "5"
type input "56597282"
click at [72, 99] on link "Documents" at bounding box center [55, 102] width 31 height 7
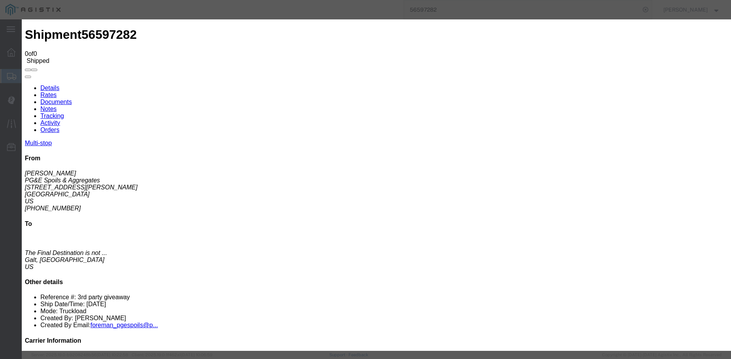
type input "C:\fakepath\[DATE] PGE 126880-56597282 Gene.pdf"
select select
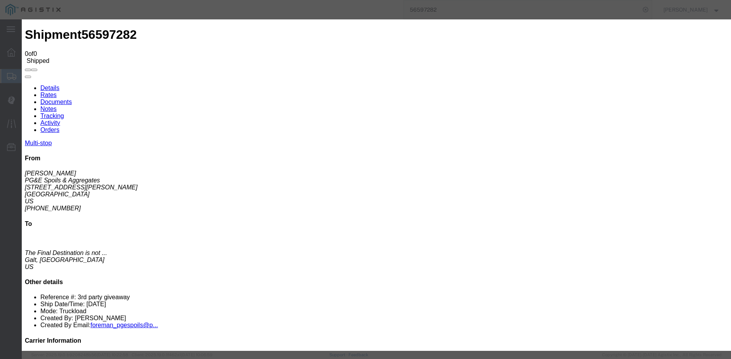
select select
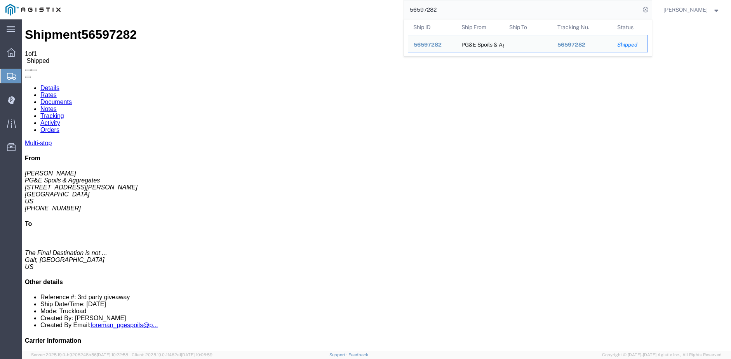
click at [450, 9] on input "56597282" at bounding box center [522, 9] width 236 height 19
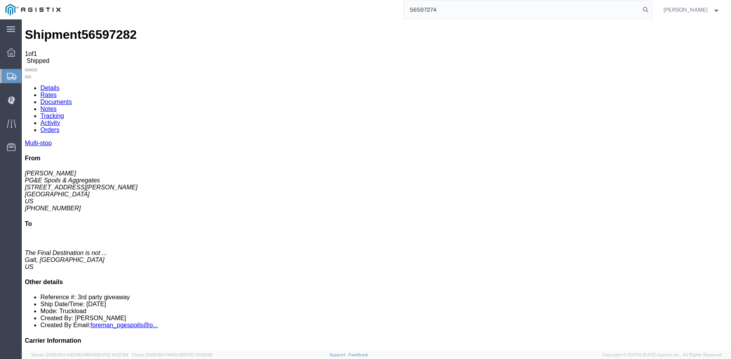
type input "56597274"
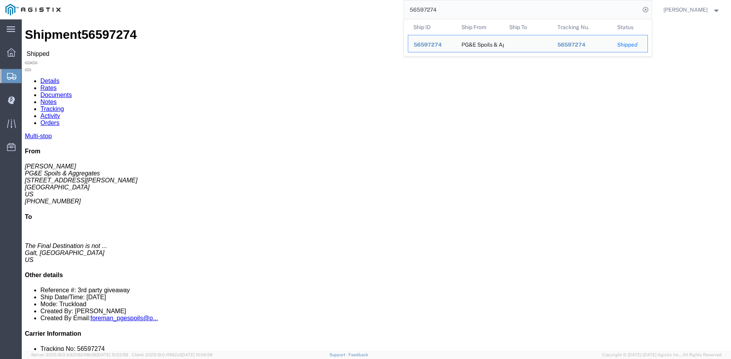
click div
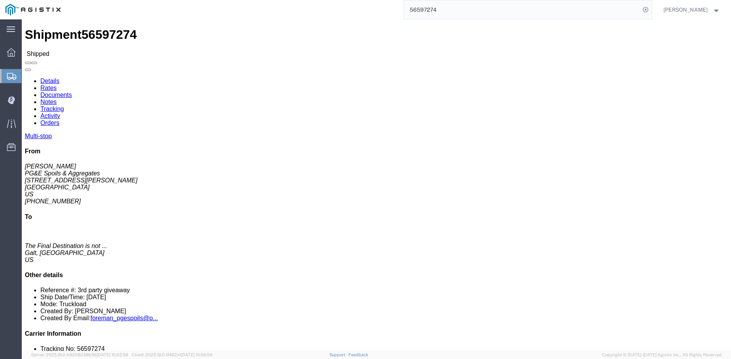
click link "Documents"
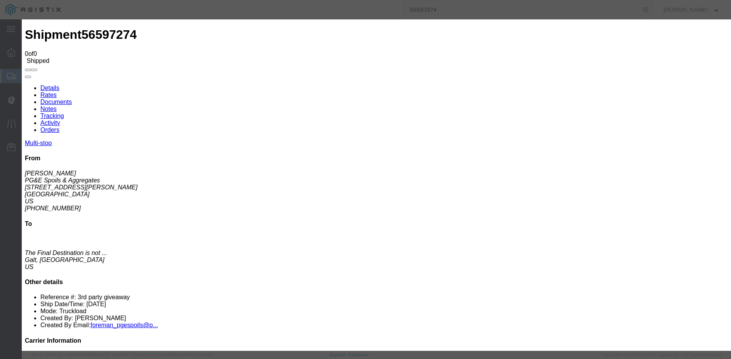
type input "C:\fakepath\[DATE] PGE 125059-56597274 [PERSON_NAME].pdf"
select select
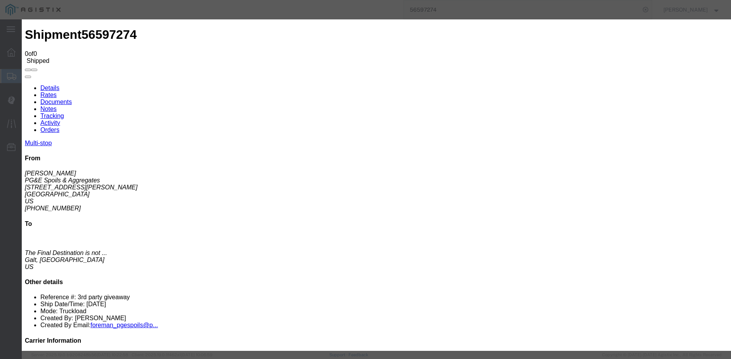
select select
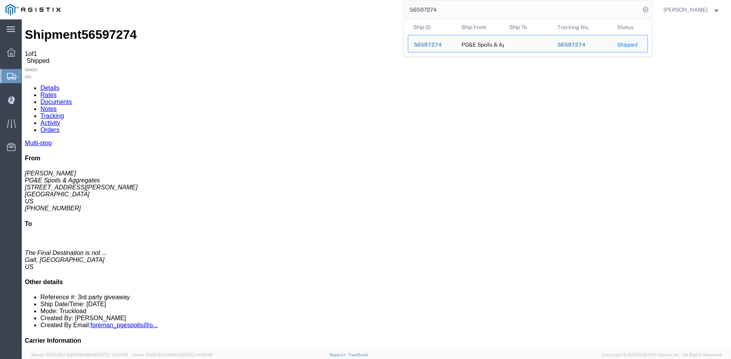
click at [445, 3] on input "56597274" at bounding box center [522, 9] width 236 height 19
drag, startPoint x: 449, startPoint y: 10, endPoint x: 401, endPoint y: 9, distance: 48.6
click at [401, 9] on div "56597274 Ship ID Ship From Ship To Tracking Nu. Status Ship ID 56597274 Ship Fr…" at bounding box center [358, 9] width 585 height 19
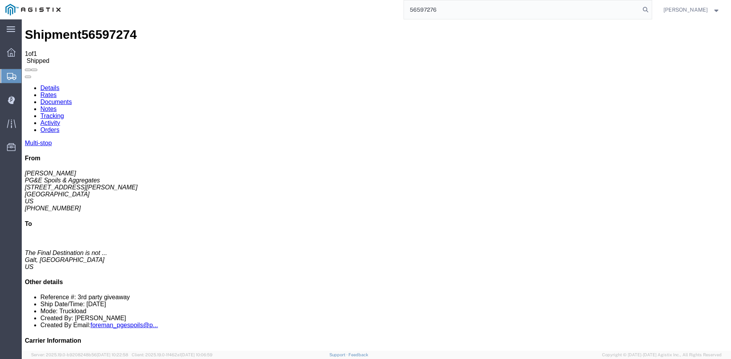
type input "56597276"
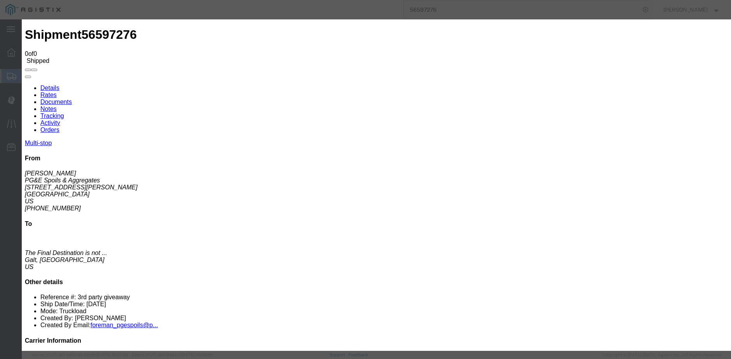
type input "C:\fakepath\[DATE] PGE 121372-56597276 [PERSON_NAME].pdf"
select select
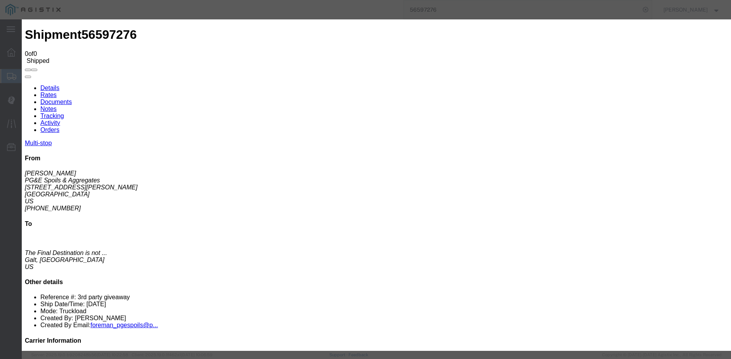
select select
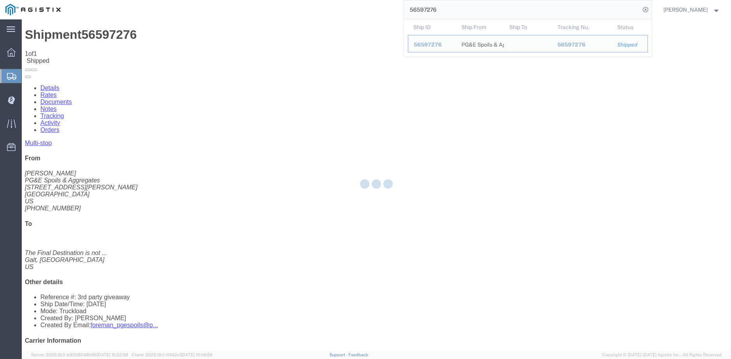
click at [452, 11] on input "56597276" at bounding box center [522, 9] width 236 height 19
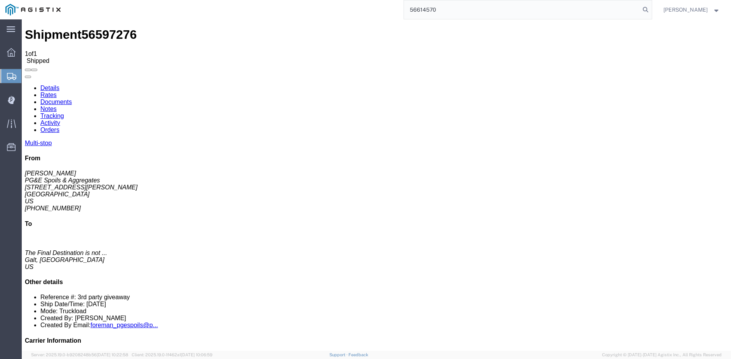
type input "56614570"
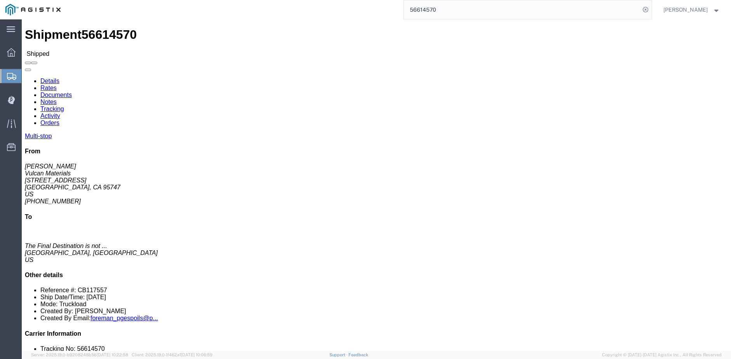
click div
click link "Documents"
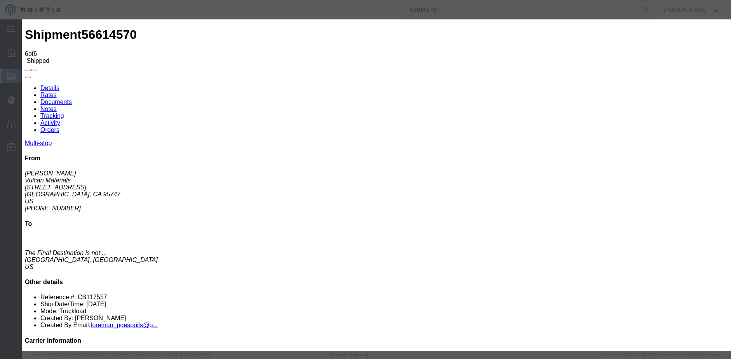
type input "C:\fakepath\[DATE] PGE 121373-56614570 [PERSON_NAME].pdf"
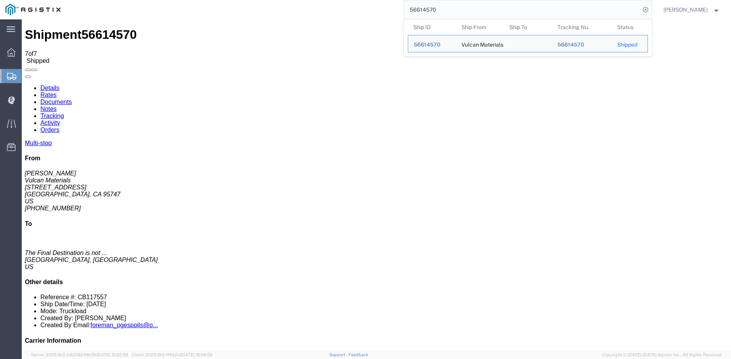
click at [448, 10] on input "56614570" at bounding box center [522, 9] width 236 height 19
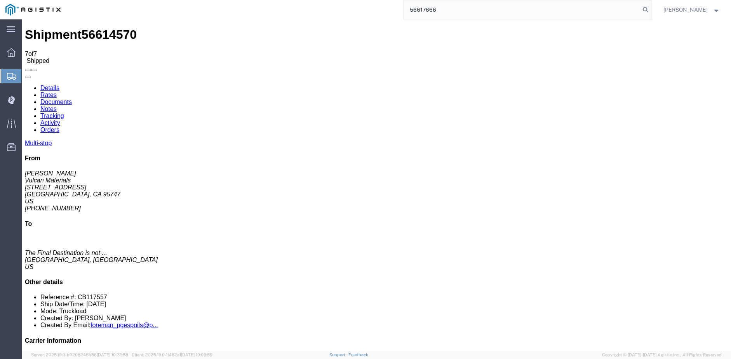
type input "56617666"
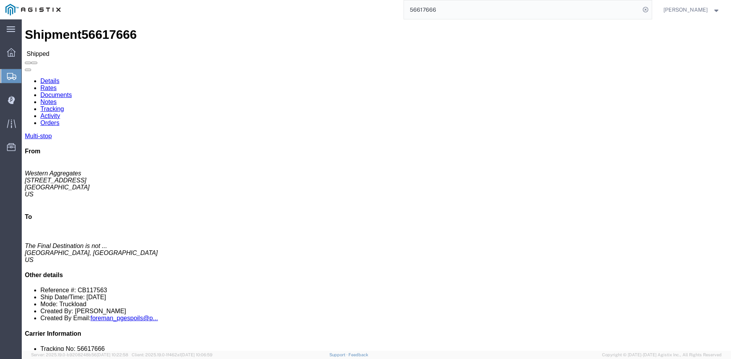
click link "Documents"
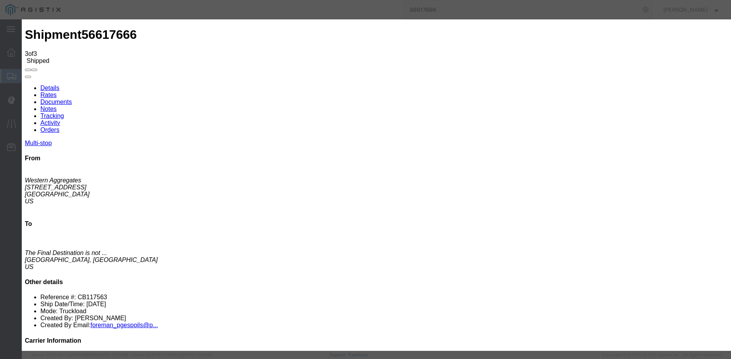
type input "C:\fakepath\[DATE] PGE 126881-56617666 Gene.pdf"
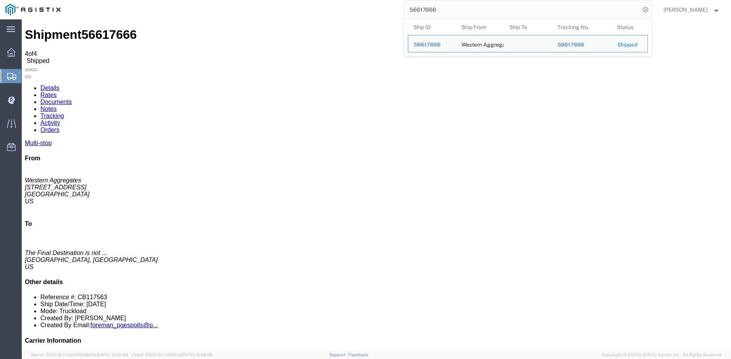
click at [445, 10] on input "56617666" at bounding box center [522, 9] width 236 height 19
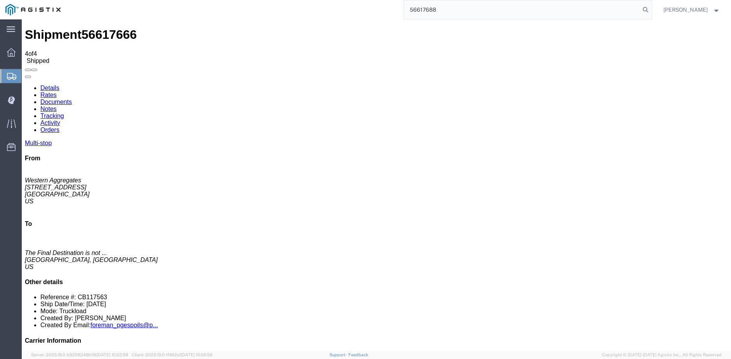
type input "56617688"
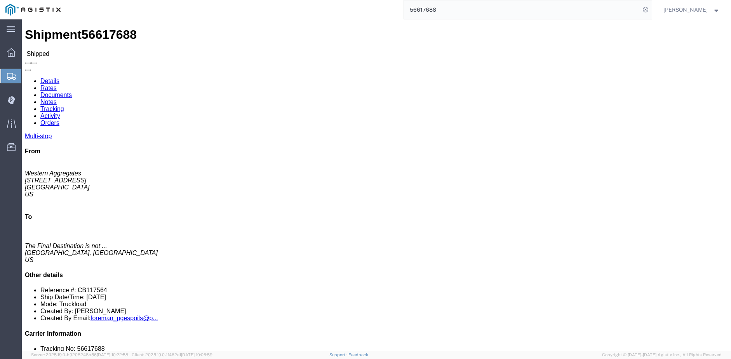
click link "Documents"
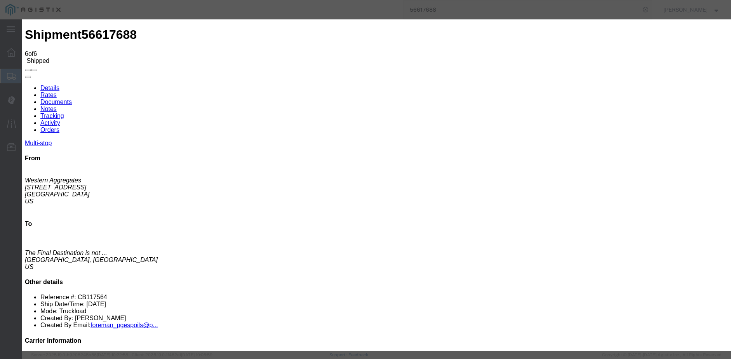
type input "C:\fakepath\[DATE] PGE 125060-56617688 [PERSON_NAME].pdf"
select select
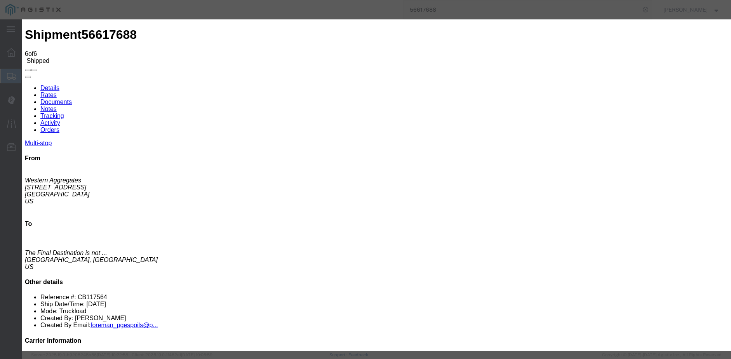
select select
